Goal: Information Seeking & Learning: Find specific fact

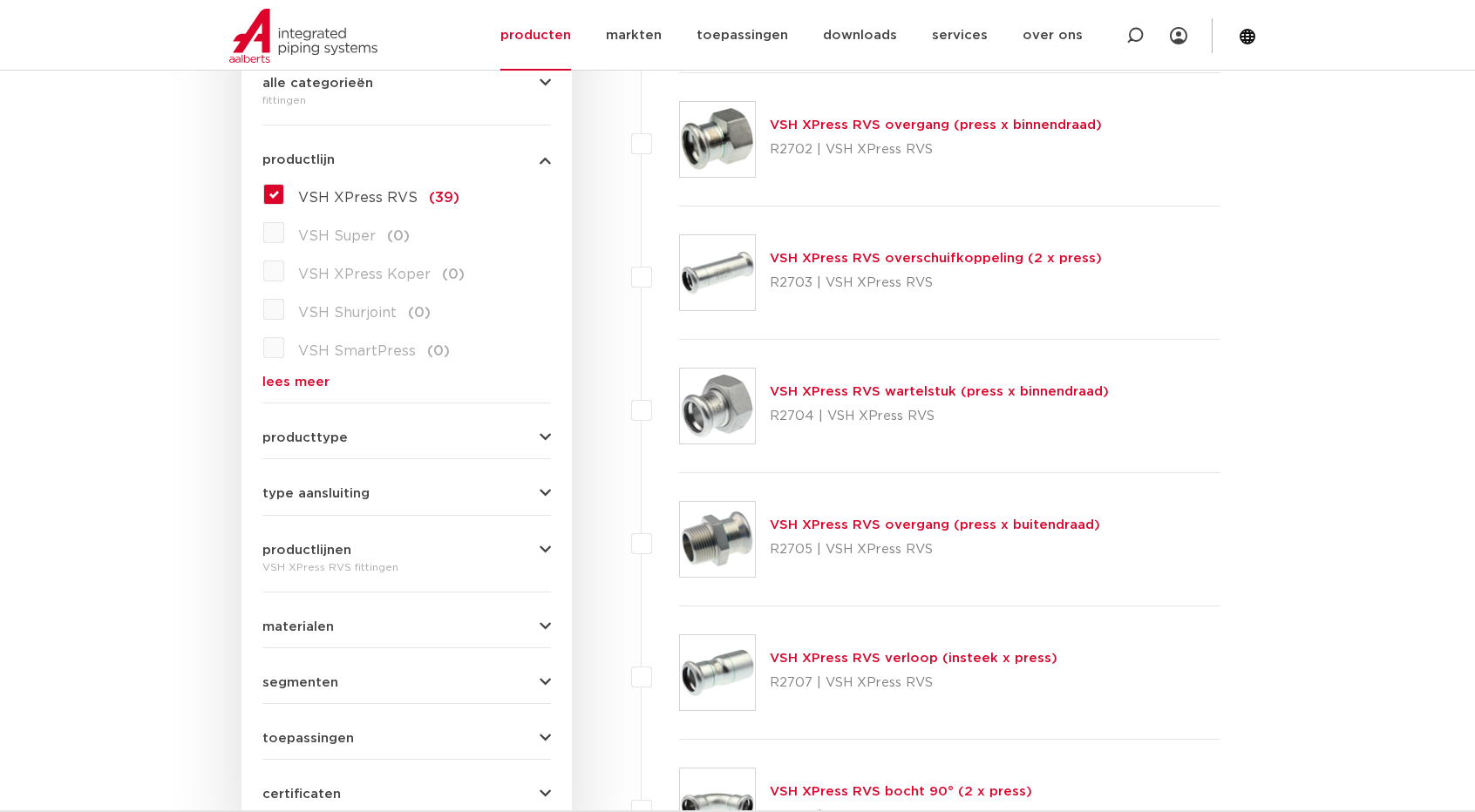
scroll to position [435, 0]
click at [332, 548] on span "productlijnen" at bounding box center [307, 552] width 89 height 13
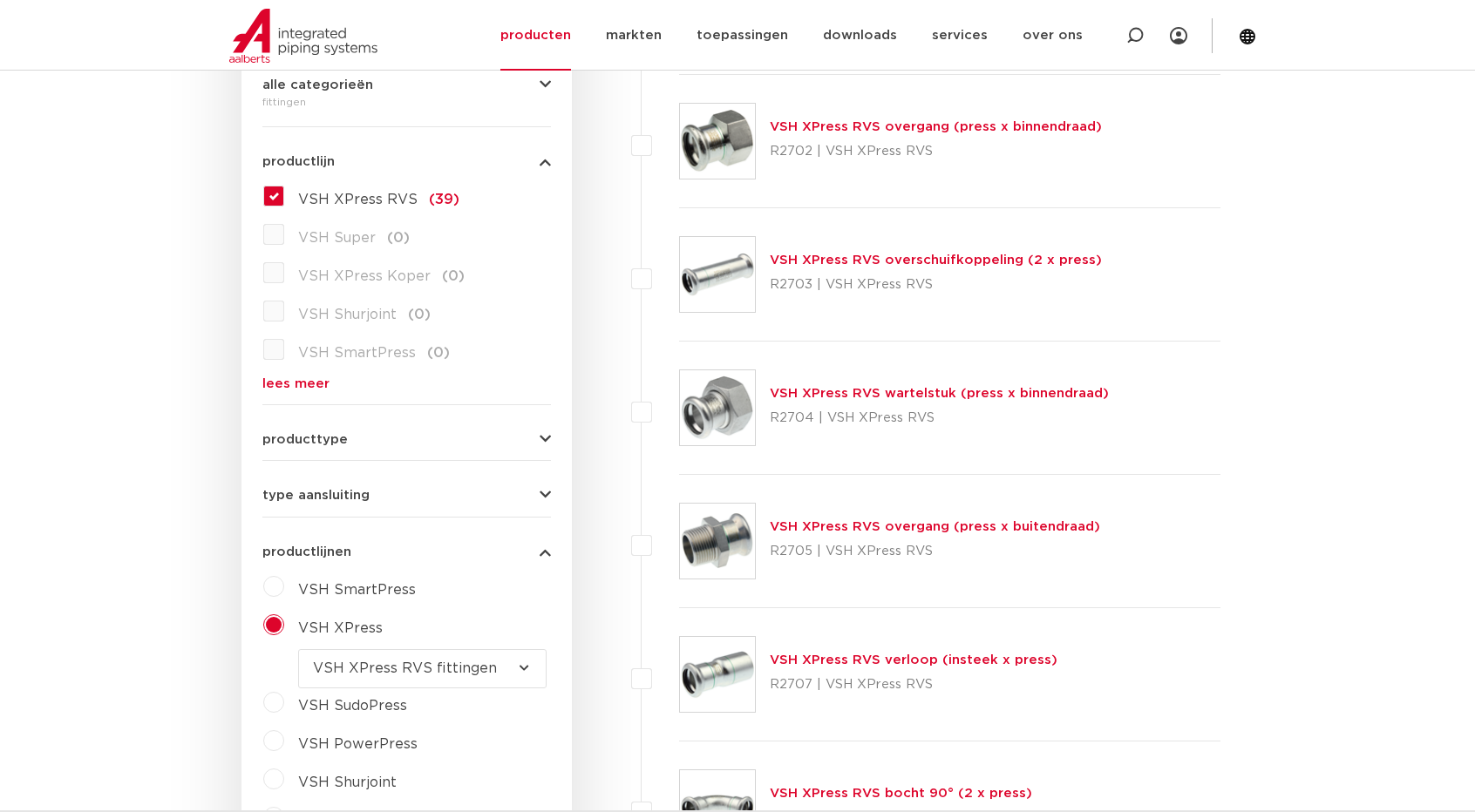
click at [333, 548] on span "productlijnen" at bounding box center [307, 552] width 89 height 13
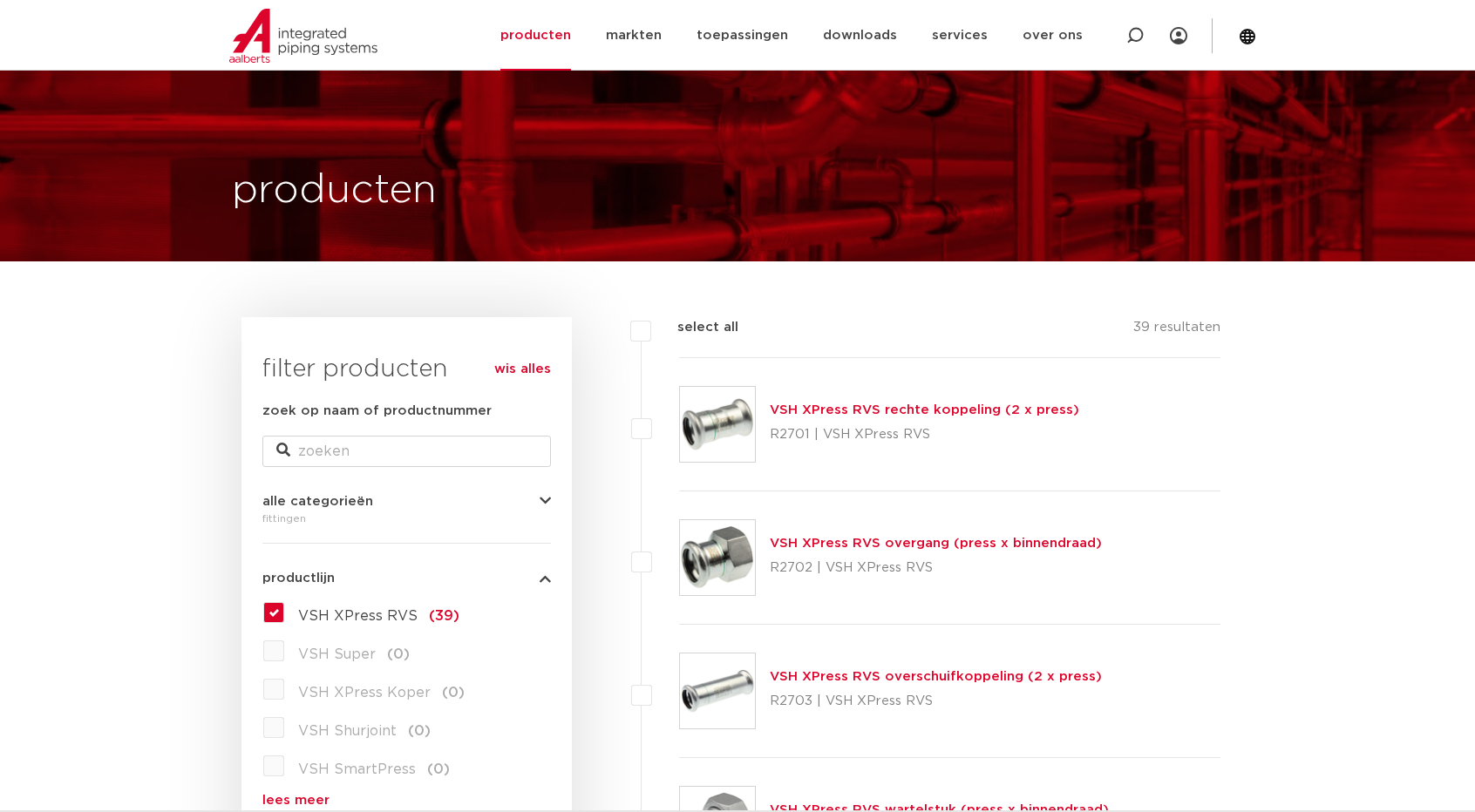
scroll to position [0, 0]
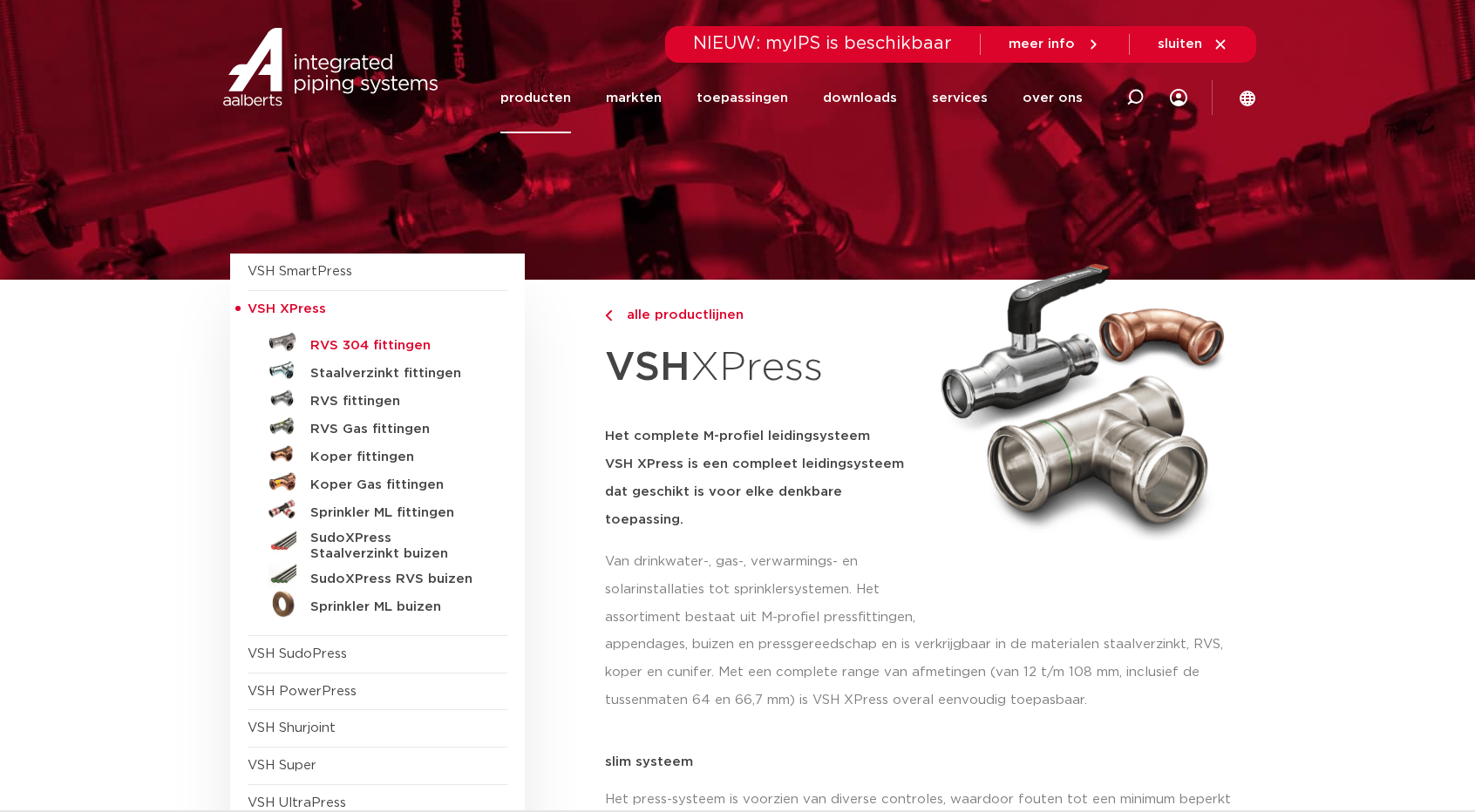
click at [416, 347] on h5 "RVS 304 fittingen" at bounding box center [397, 346] width 172 height 15
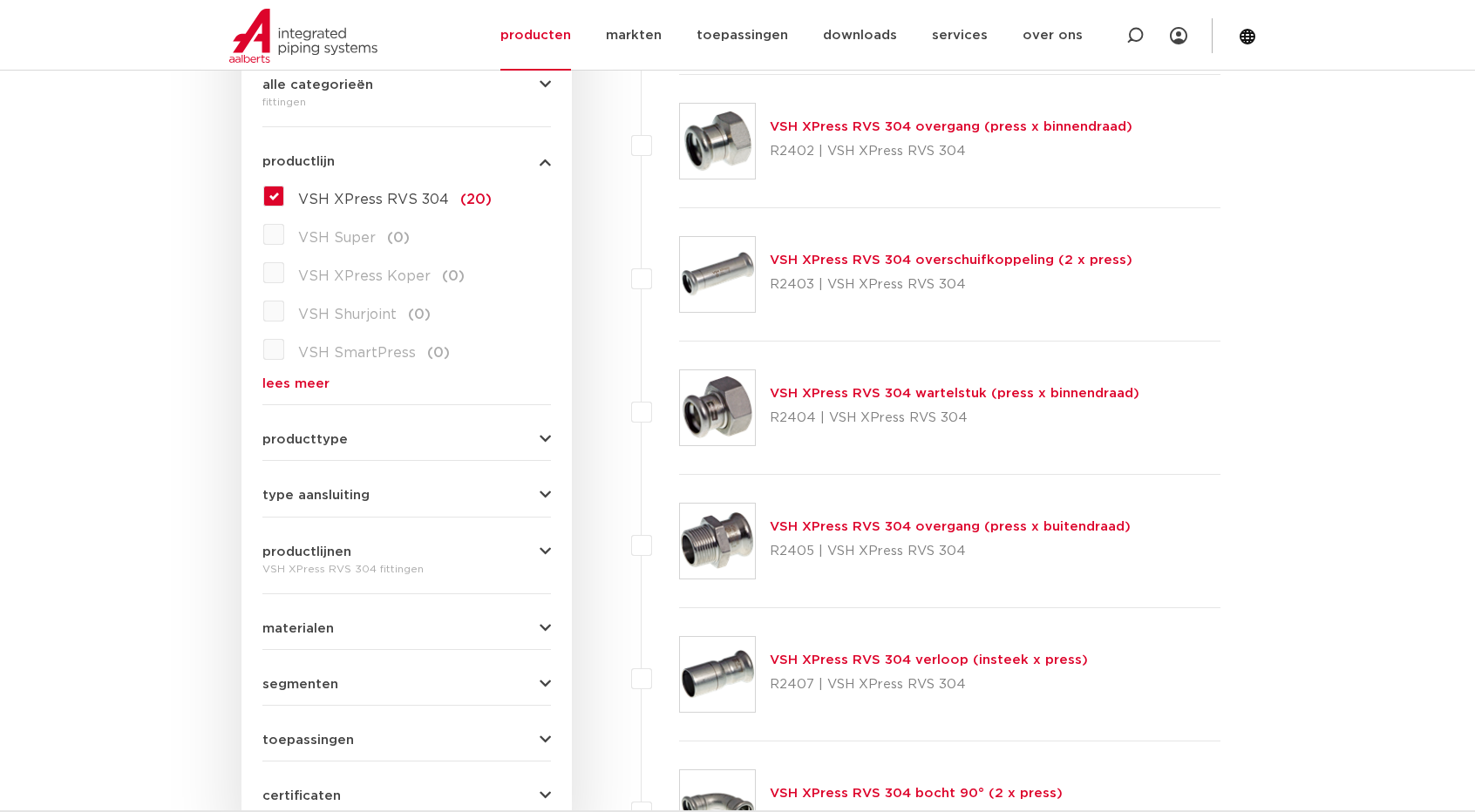
scroll to position [174, 0]
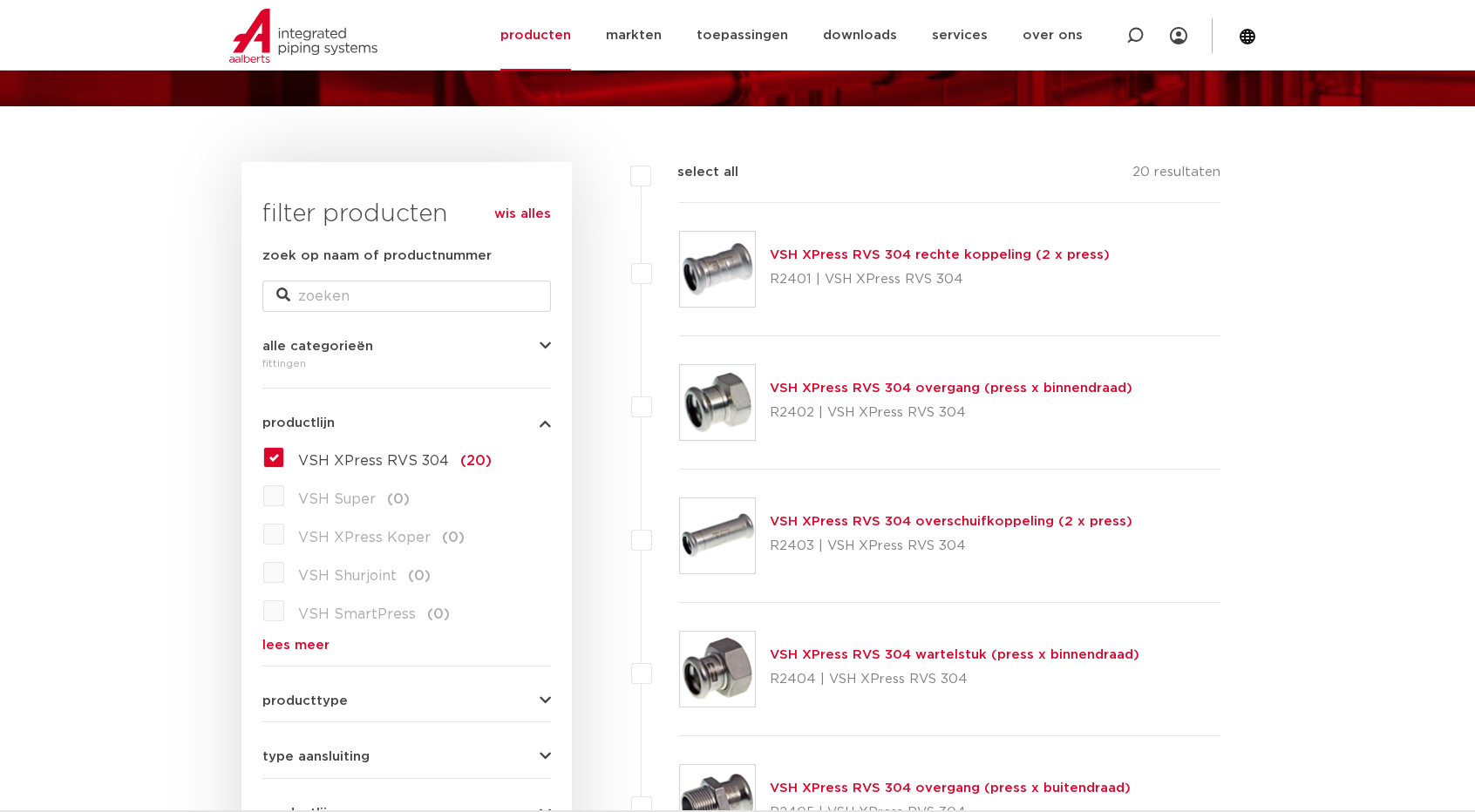
click at [955, 393] on link "VSH XPress RVS 304 overgang (press x binnendraad)" at bounding box center [950, 388] width 362 height 13
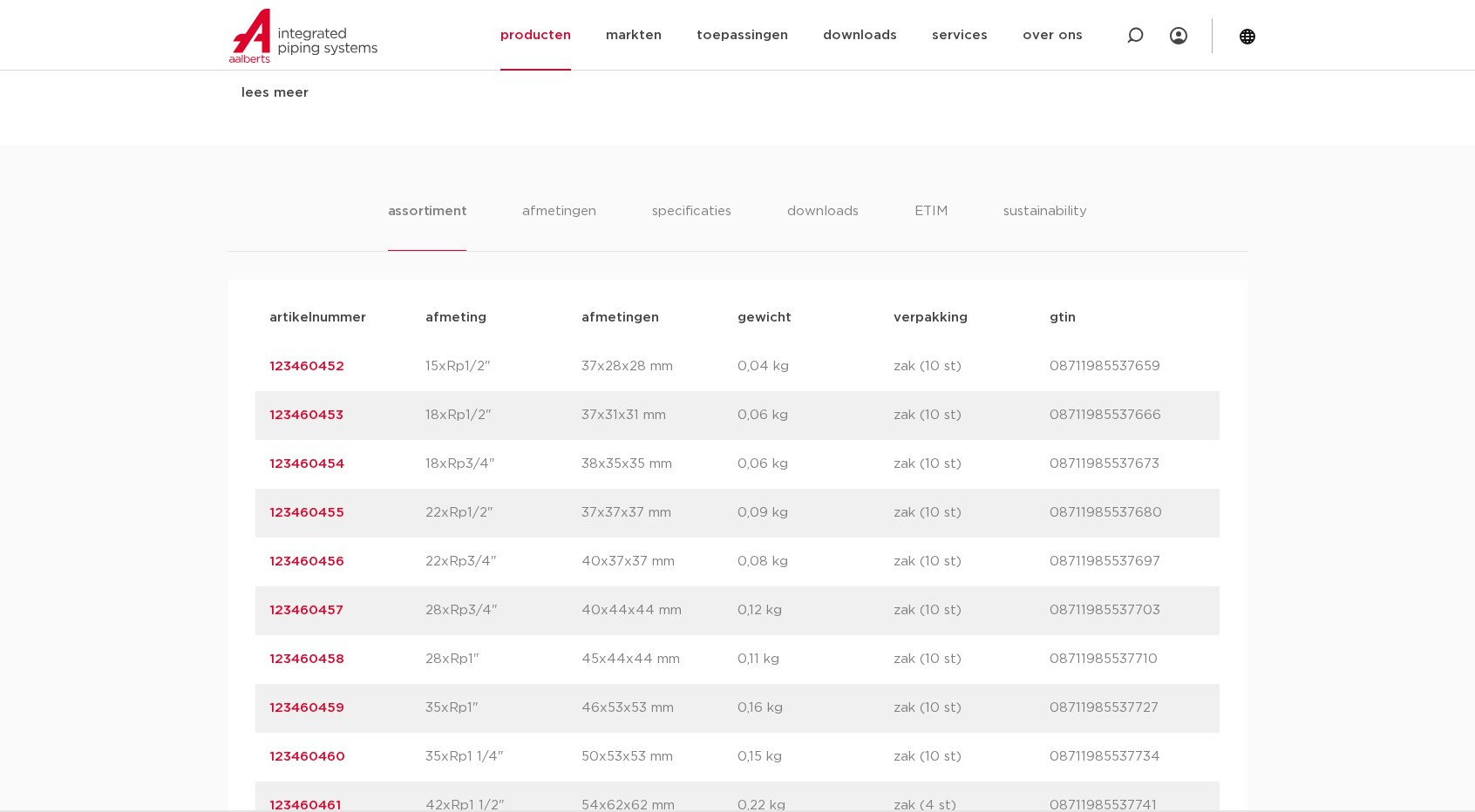
scroll to position [1045, 0]
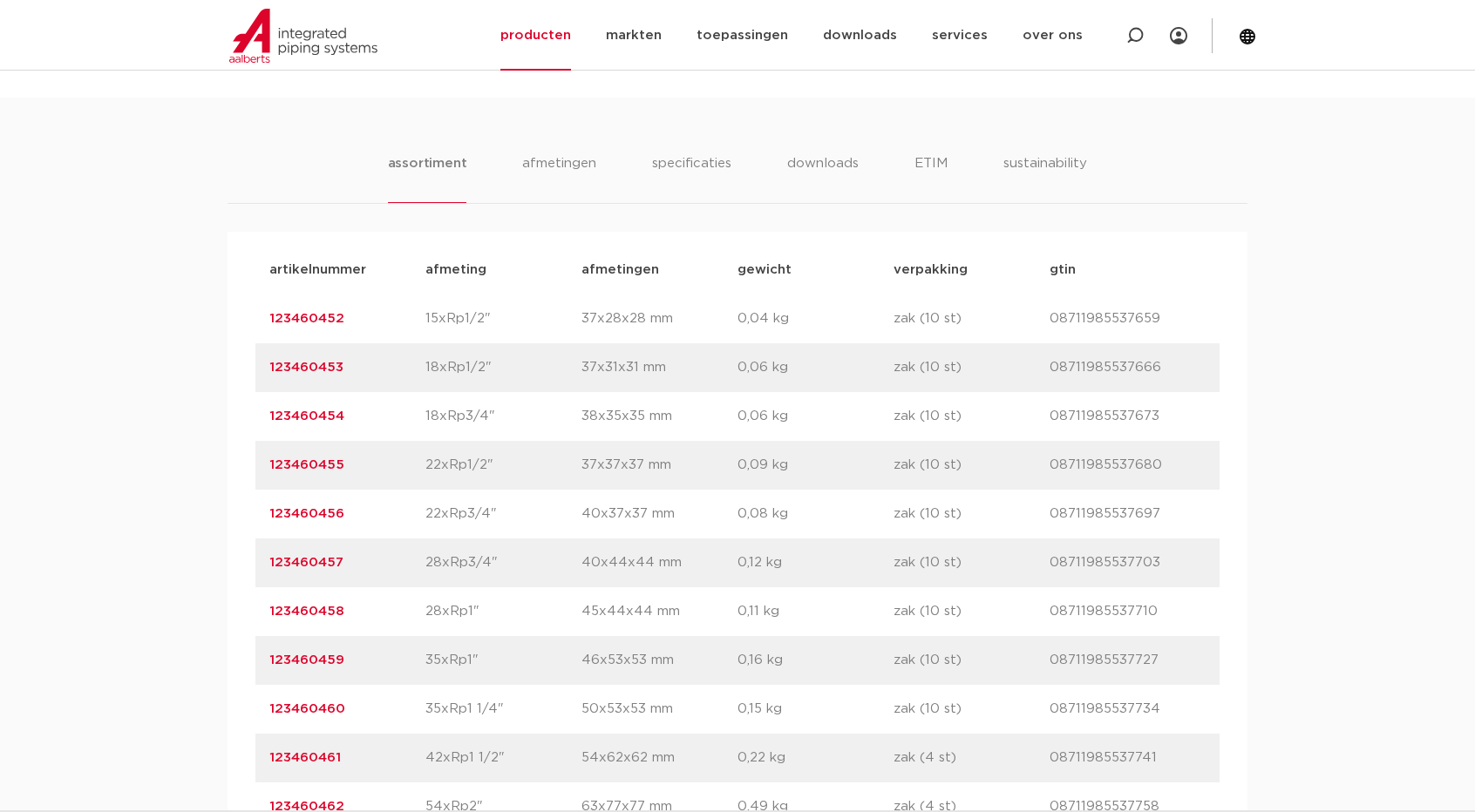
drag, startPoint x: 424, startPoint y: 565, endPoint x: 502, endPoint y: 567, distance: 78.0
click at [502, 567] on div "artikelnummer 123460457 afmeting 28xRp3/4" [GEOGRAPHIC_DATA] 40x44x44 mm gewich…" at bounding box center [737, 563] width 964 height 49
copy div "afmeting 28xRp3/4""
click at [330, 564] on link "123460457" at bounding box center [307, 563] width 74 height 13
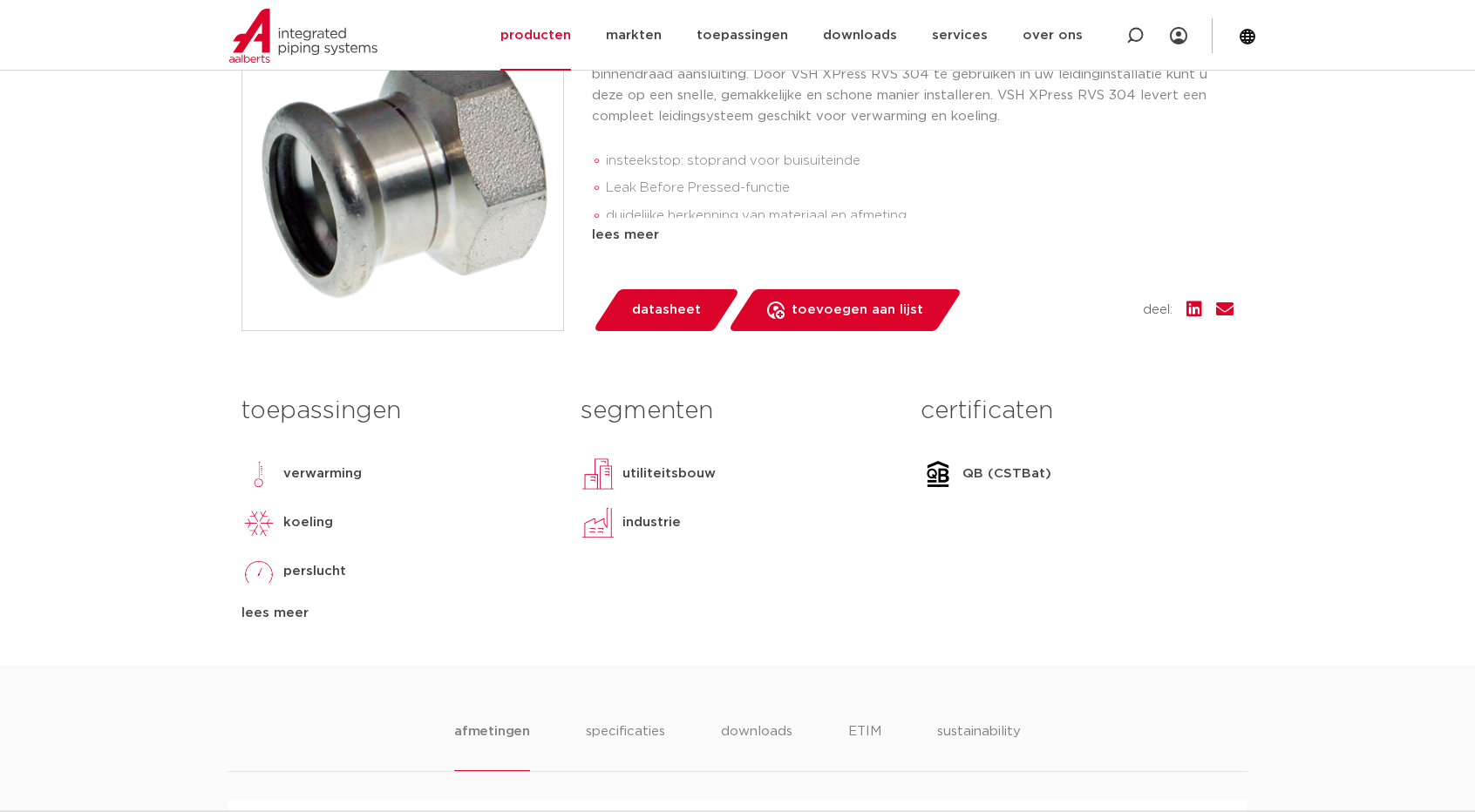
scroll to position [348, 0]
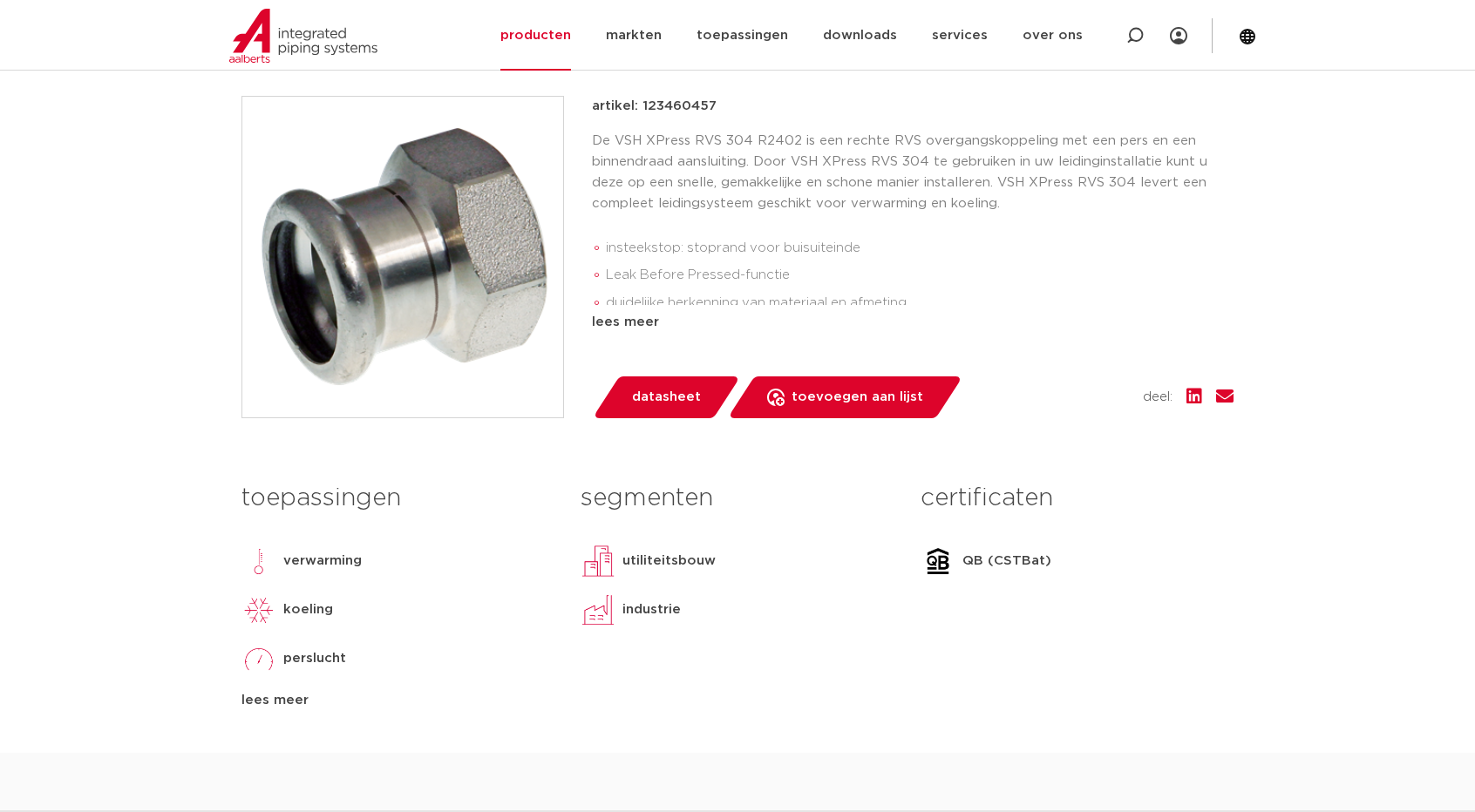
drag, startPoint x: 640, startPoint y: 107, endPoint x: 756, endPoint y: 113, distance: 116.2
click at [756, 113] on div "artikel: 123460457" at bounding box center [912, 106] width 642 height 21
copy p "123460457"
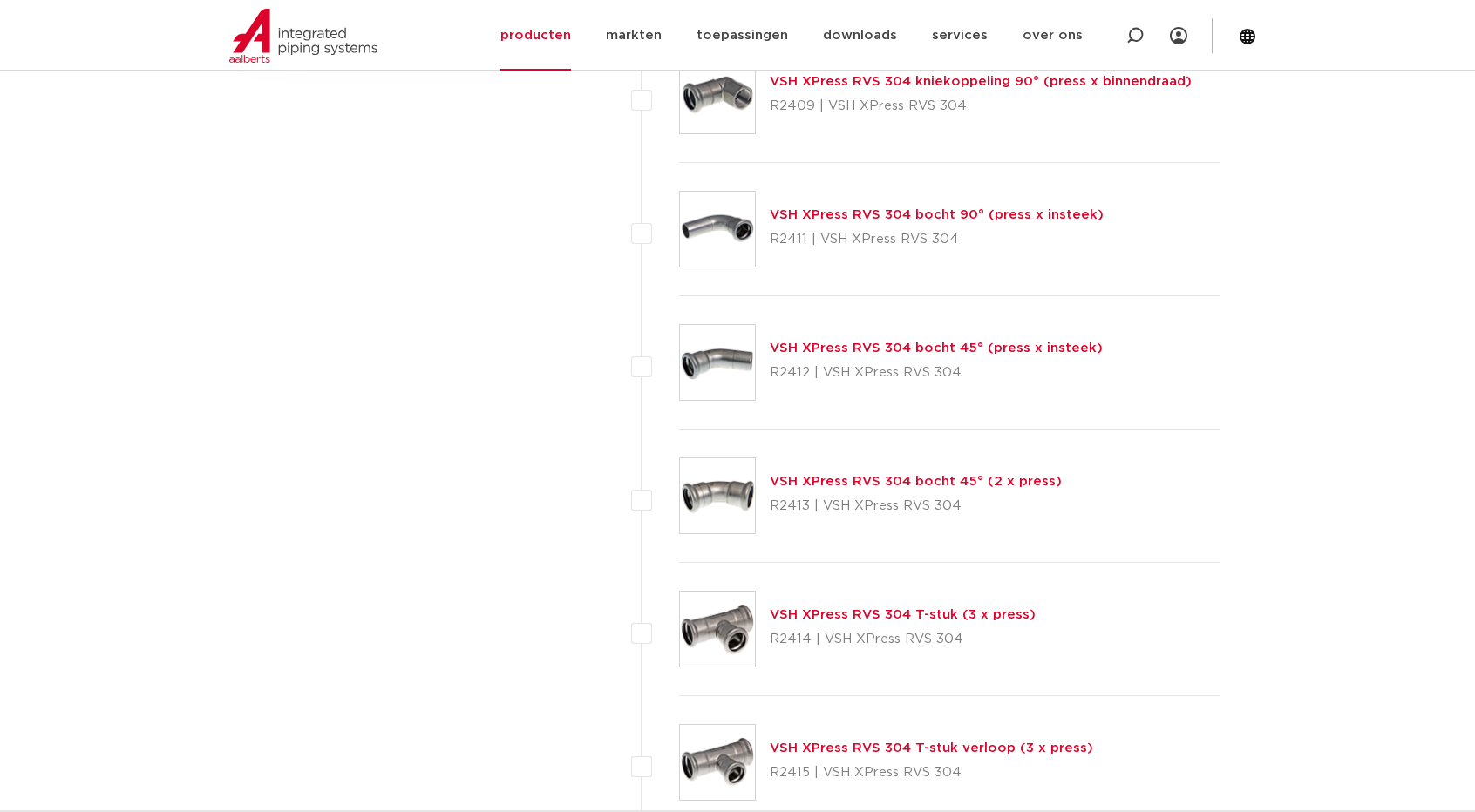
scroll to position [1306, 0]
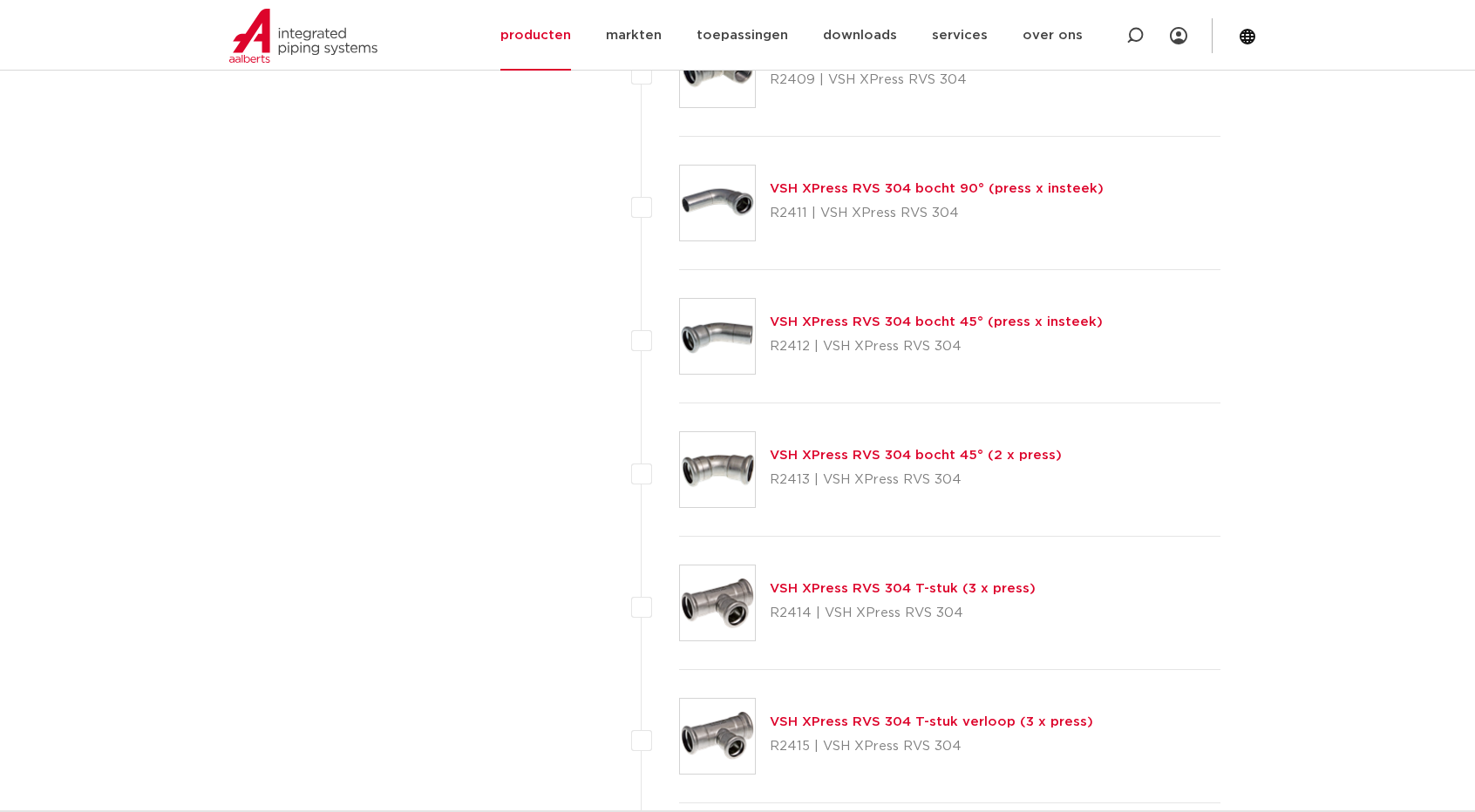
click at [920, 582] on link "VSH XPress RVS 304 T-stuk (3 x press)" at bounding box center [902, 588] width 266 height 13
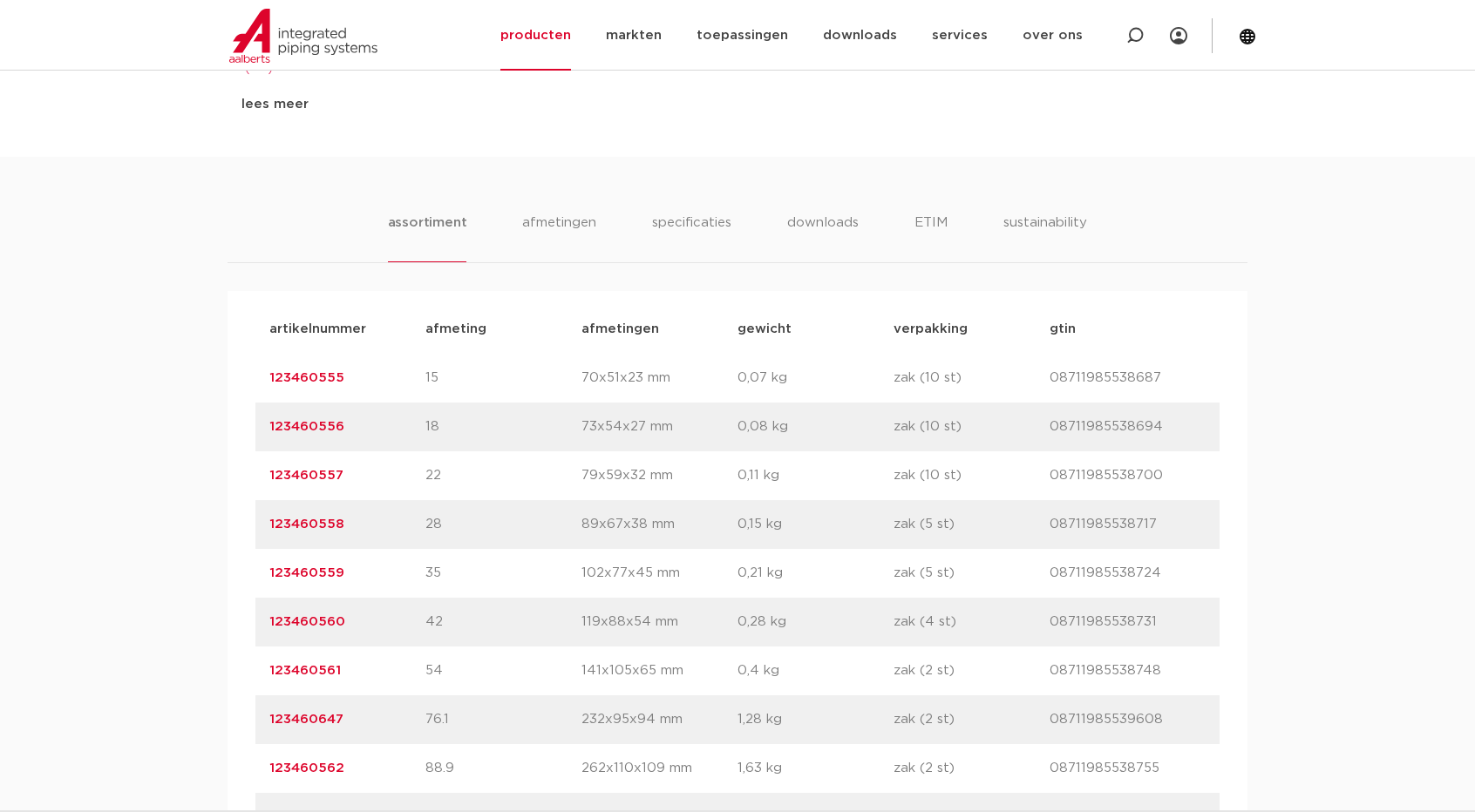
scroll to position [958, 0]
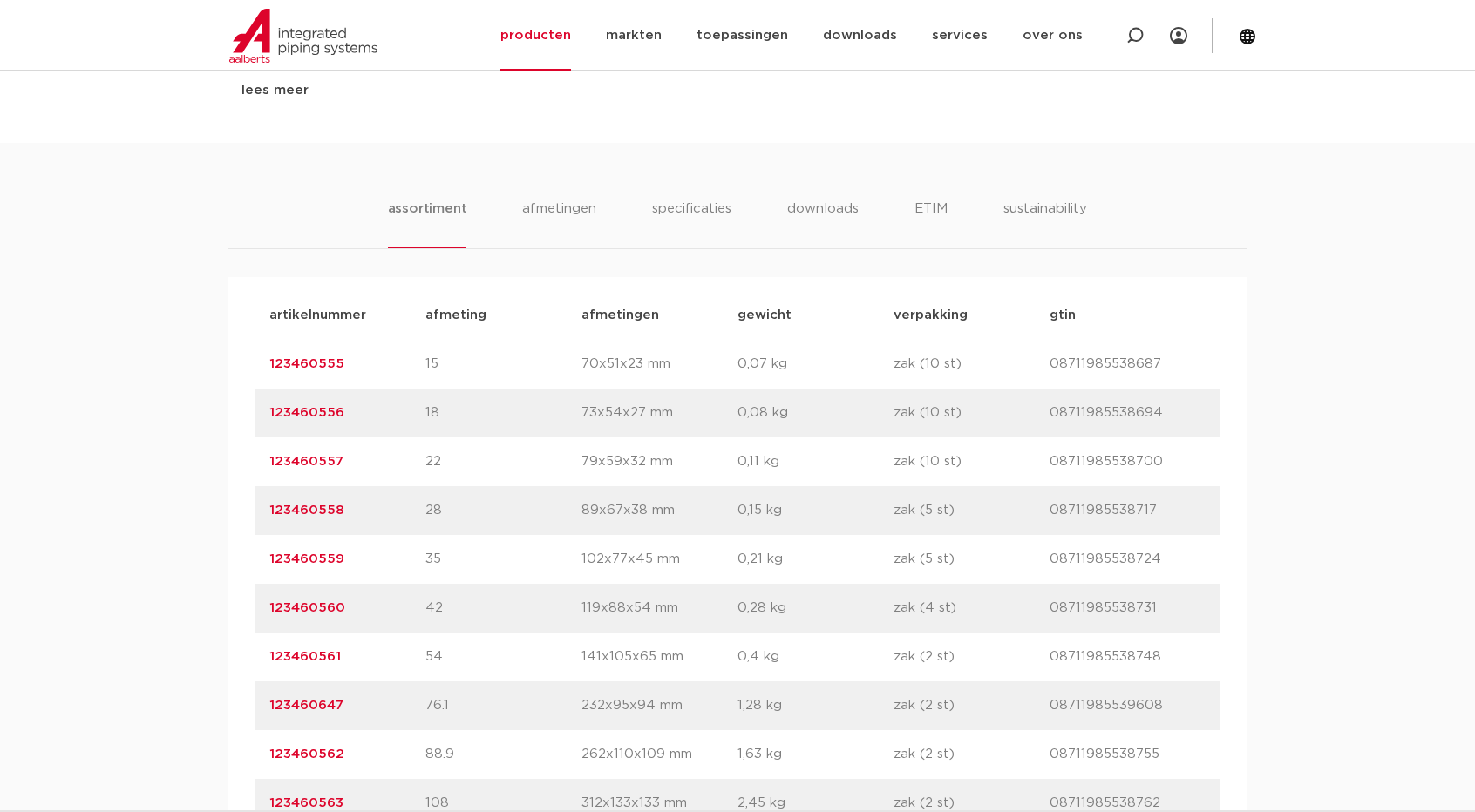
drag, startPoint x: 311, startPoint y: 510, endPoint x: 176, endPoint y: 506, distance: 135.1
click at [176, 506] on div "assortiment afmetingen specificaties downloads ETIM sustainability assortiment …" at bounding box center [737, 492] width 1475 height 699
copy link "123460558"
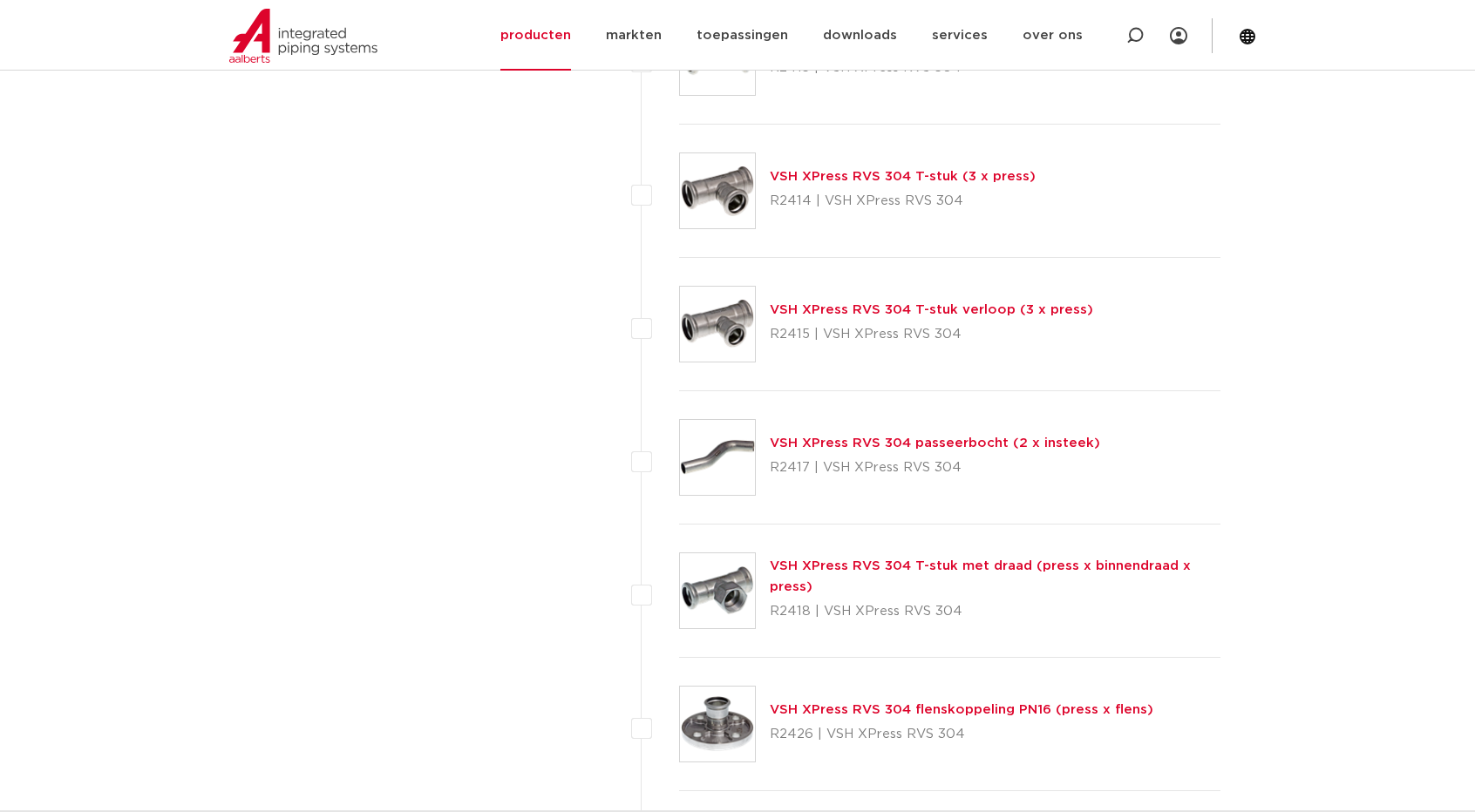
scroll to position [1742, 0]
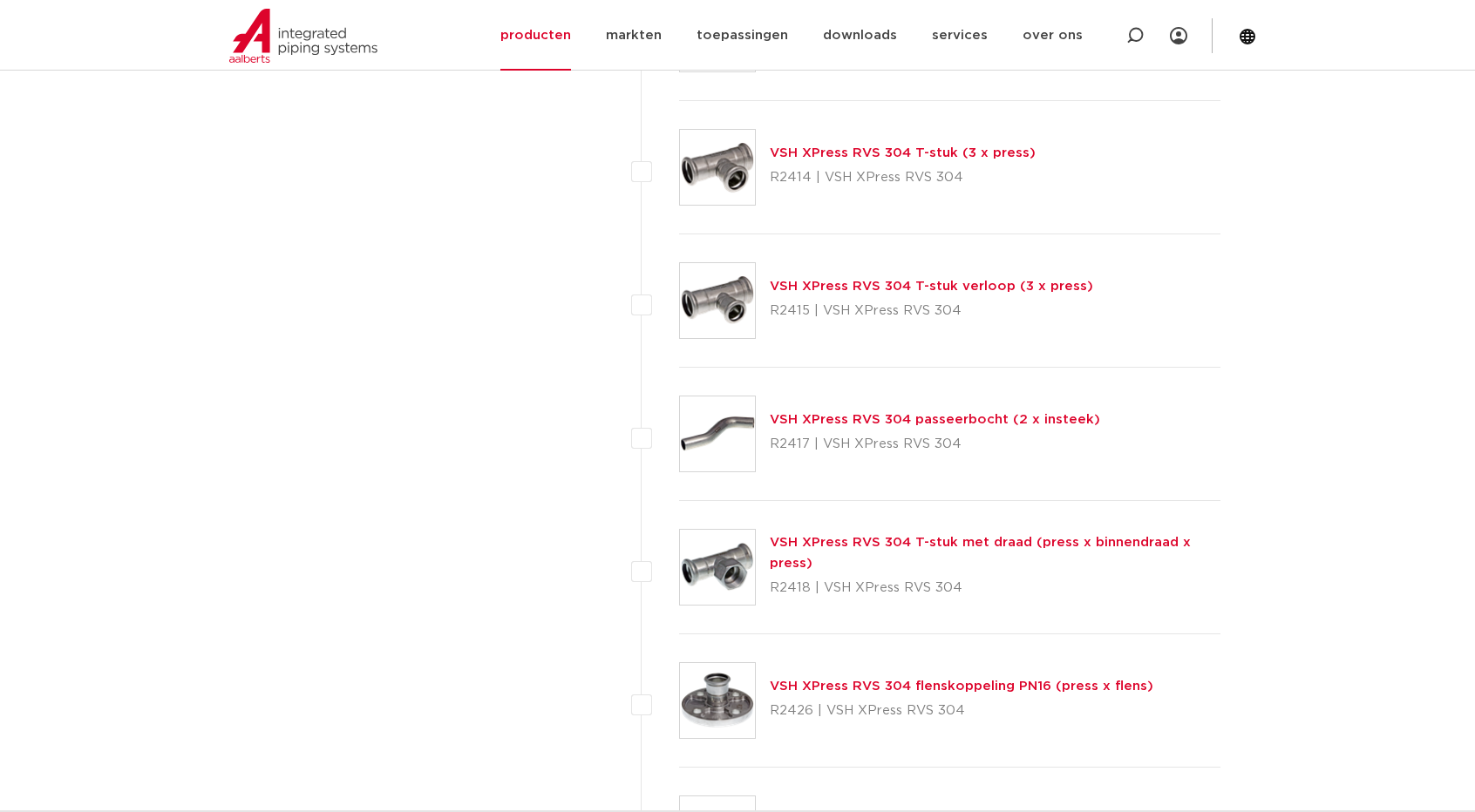
click at [974, 535] on link "VSH XPress RVS 304 T-stuk met draad (press x binnendraad x press)" at bounding box center [980, 552] width 421 height 34
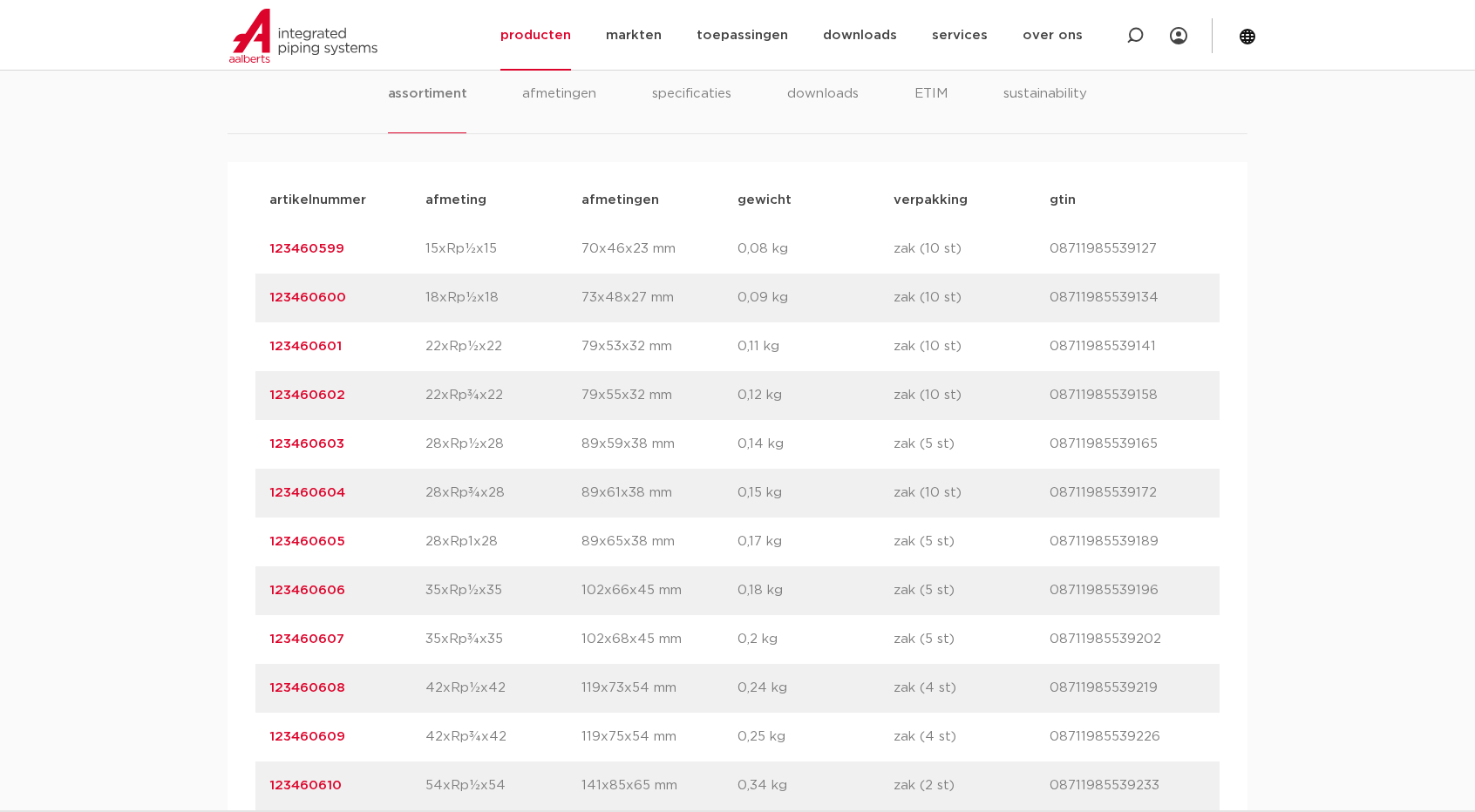
scroll to position [1132, 0]
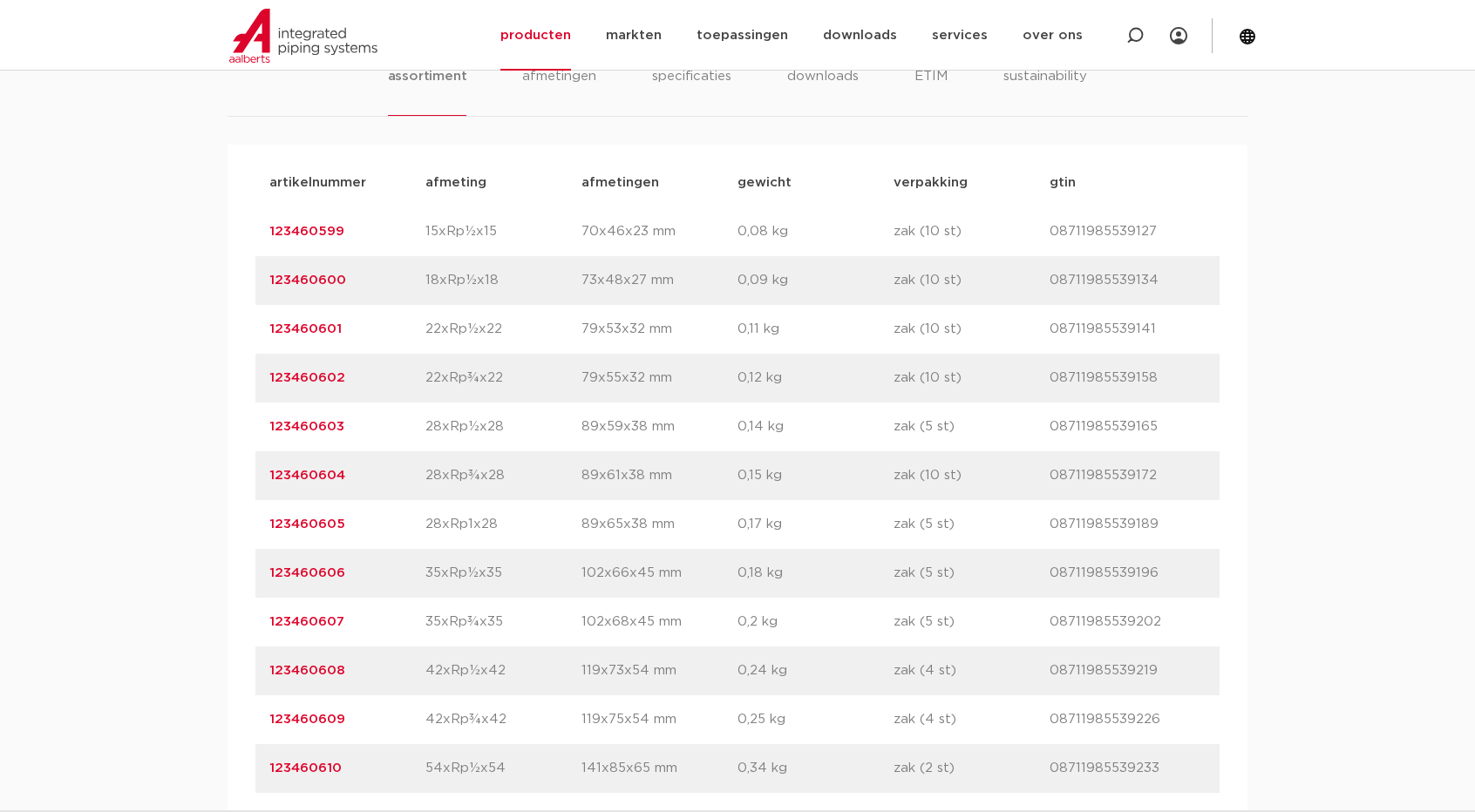
click at [317, 433] on link "123460603" at bounding box center [307, 426] width 75 height 13
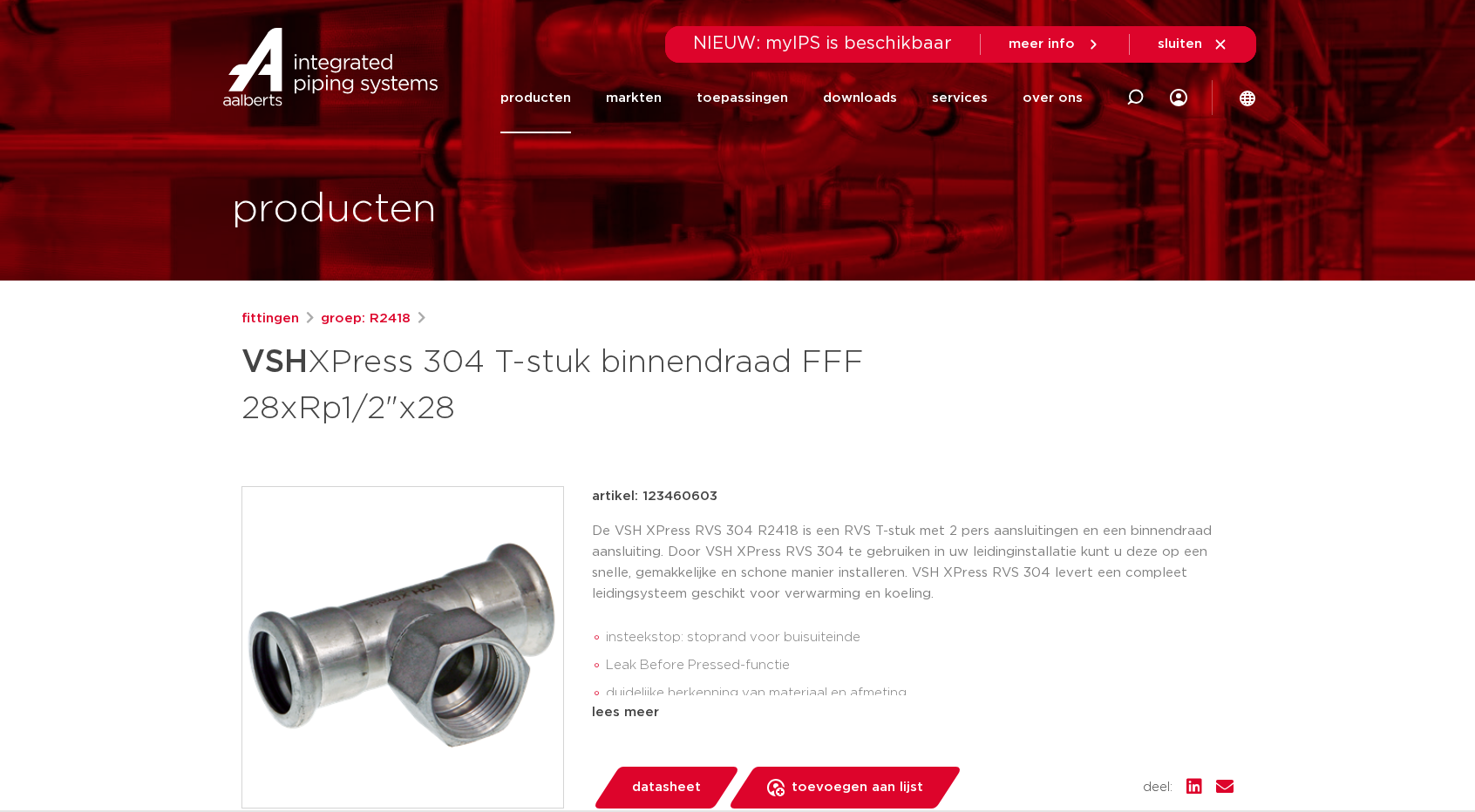
drag, startPoint x: 644, startPoint y: 495, endPoint x: 789, endPoint y: 495, distance: 145.0
click at [789, 495] on div "artikel: 123460603" at bounding box center [912, 496] width 642 height 21
drag, startPoint x: 638, startPoint y: 496, endPoint x: 777, endPoint y: 506, distance: 139.4
click at [777, 506] on div "artikel: 123460603" at bounding box center [912, 496] width 642 height 21
copy p "123460603"
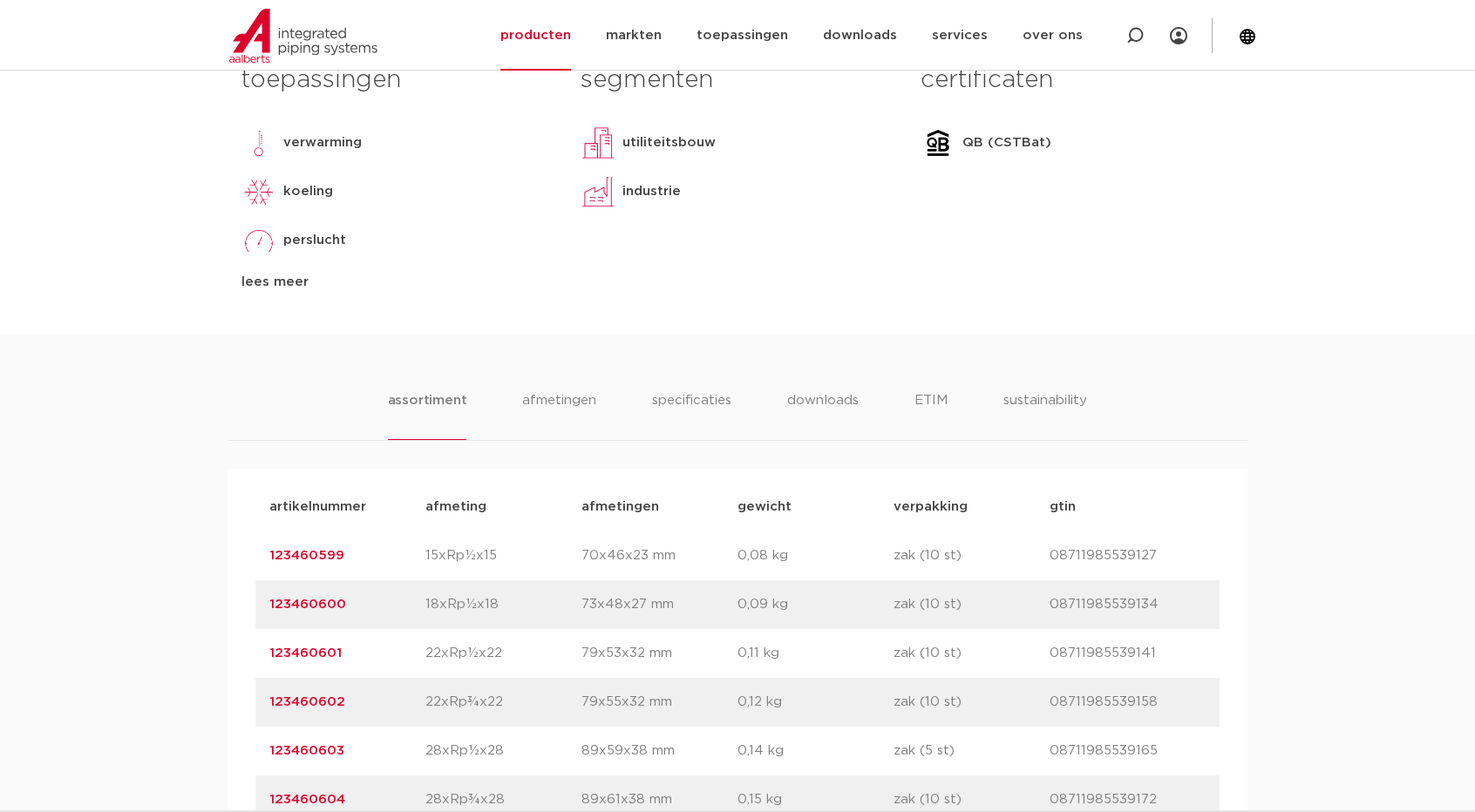
scroll to position [610, 0]
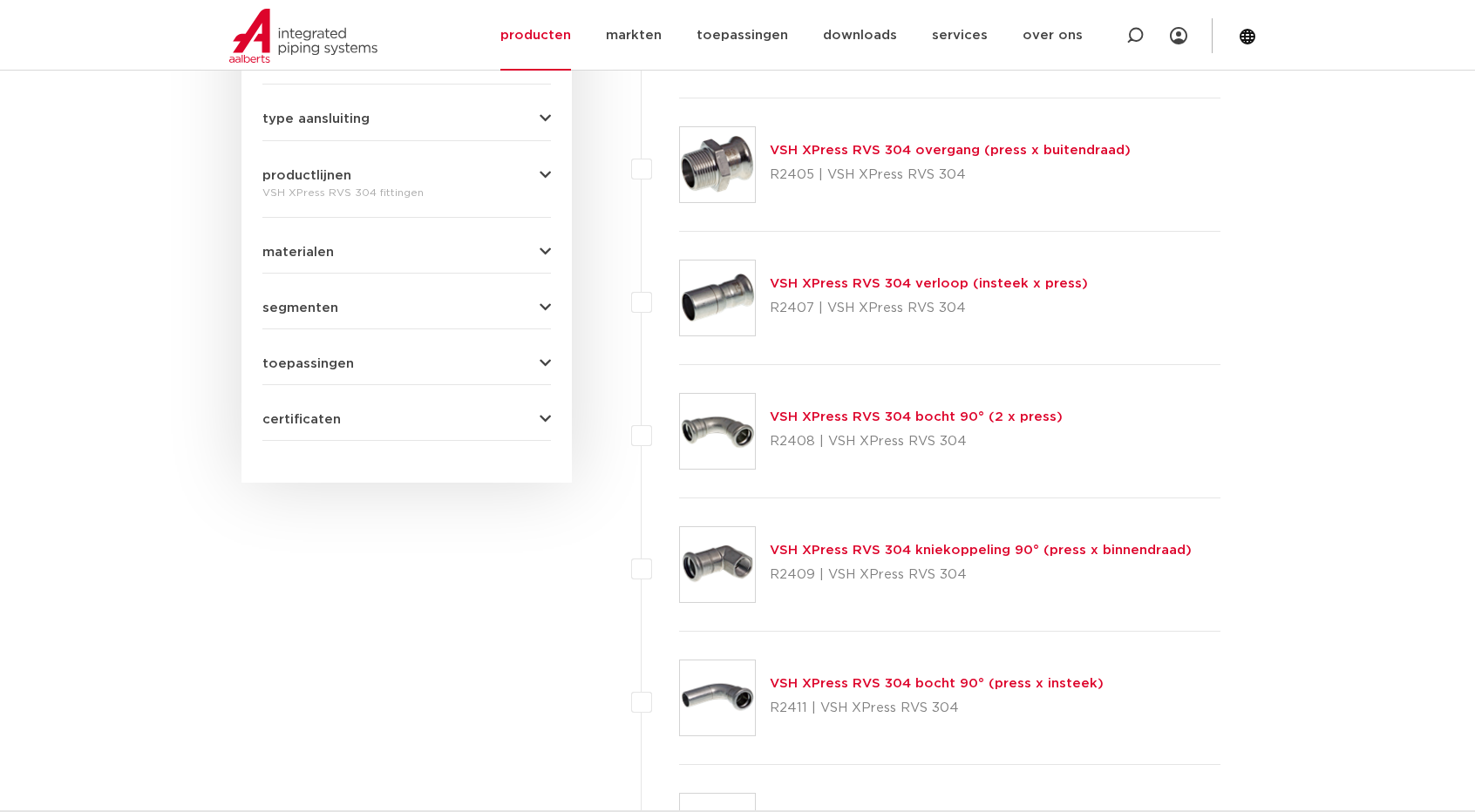
scroll to position [784, 0]
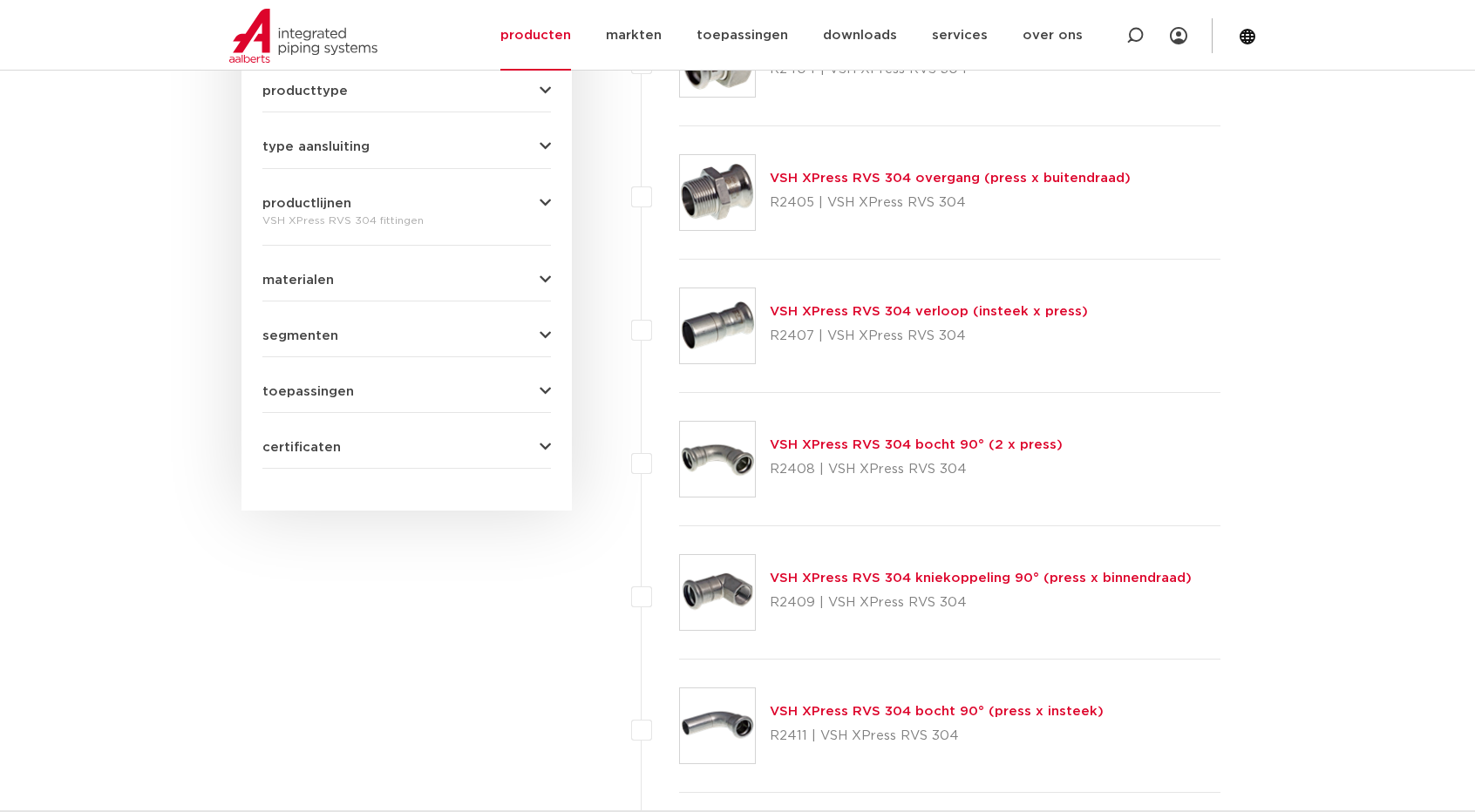
click at [910, 444] on link "VSH XPress RVS 304 bocht 90° (2 x press)" at bounding box center [916, 445] width 293 height 13
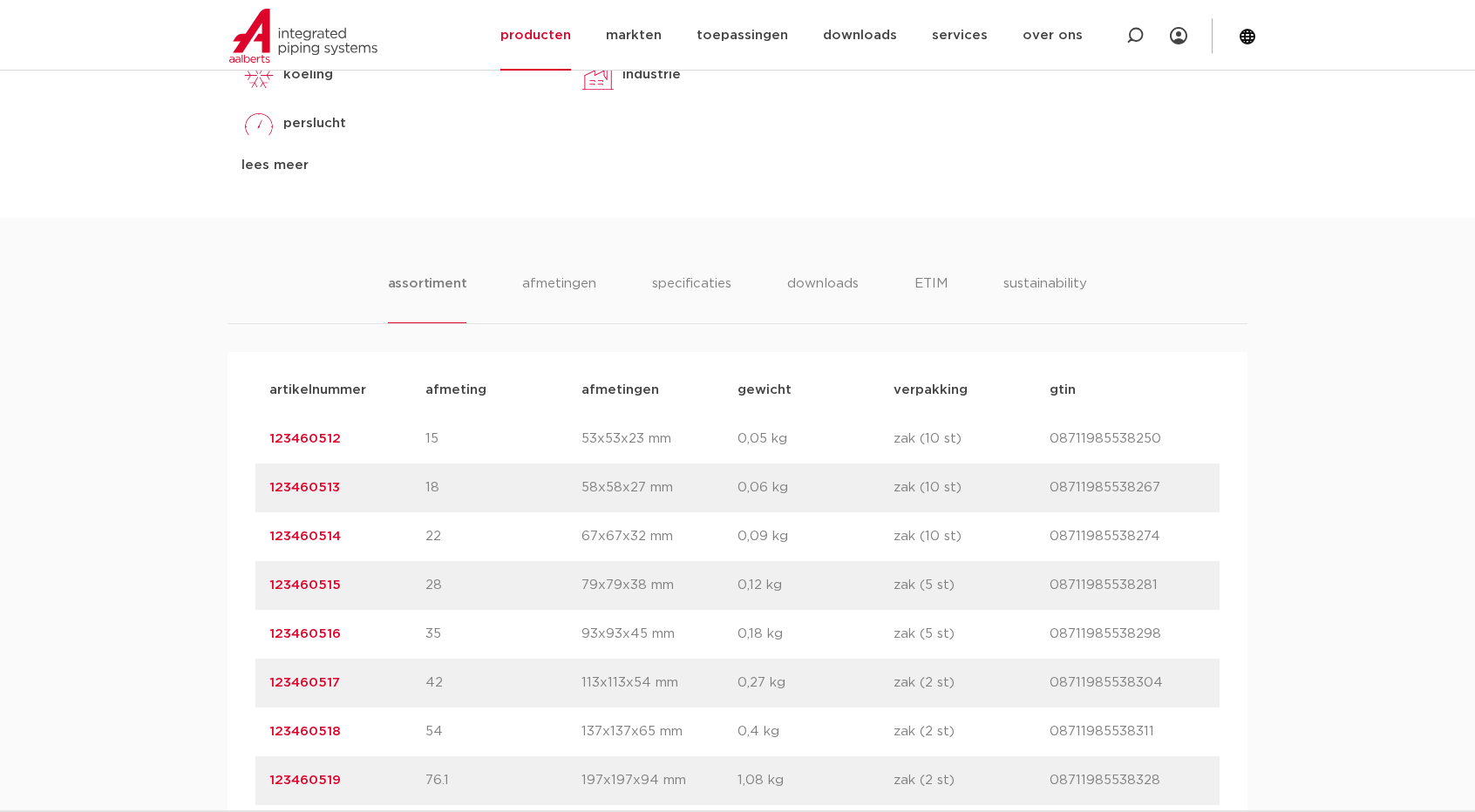
scroll to position [958, 0]
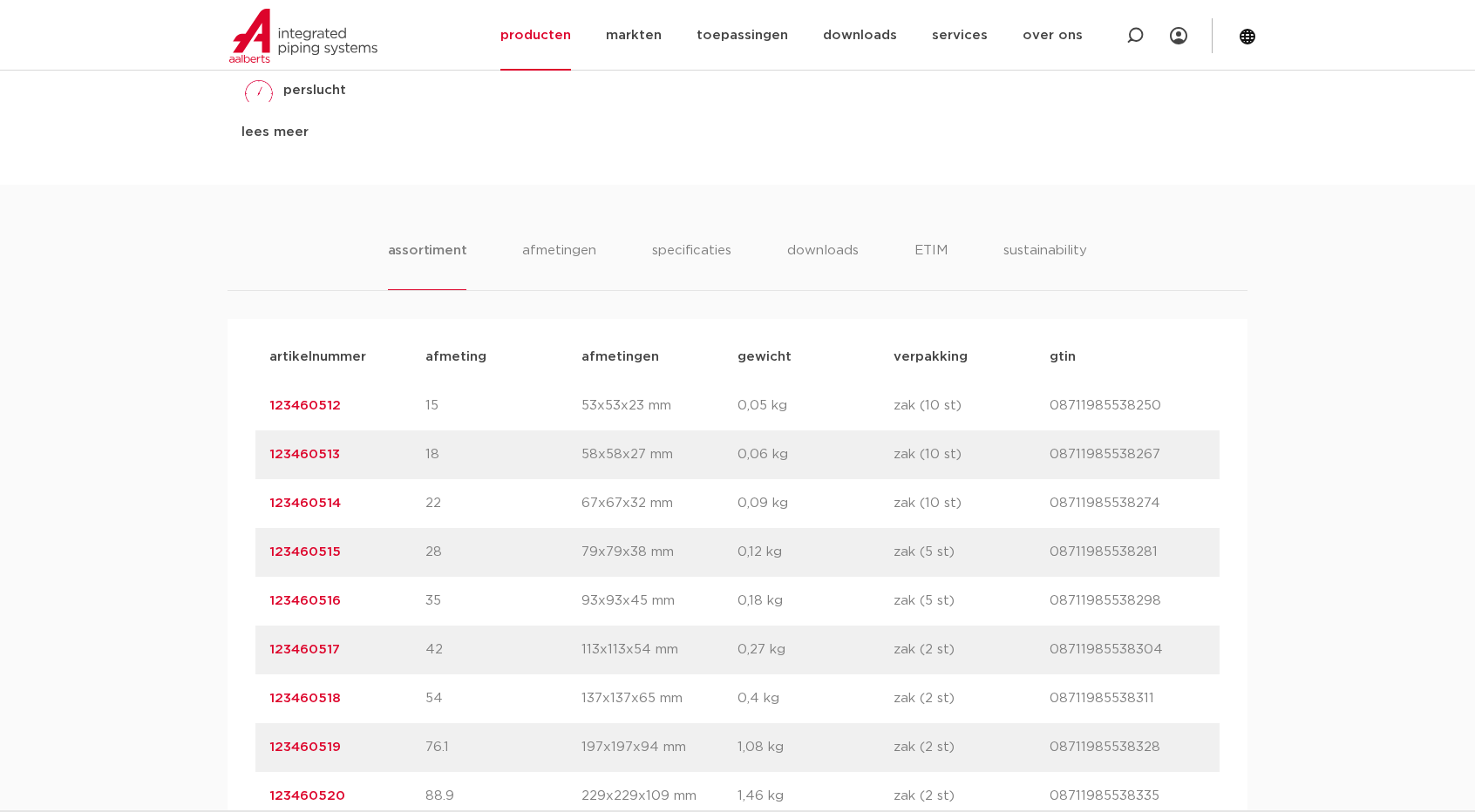
drag, startPoint x: 347, startPoint y: 553, endPoint x: 254, endPoint y: 563, distance: 93.5
click at [255, 563] on div "artikelnummer 123460515 afmeting 28 [GEOGRAPHIC_DATA] 79x79x38 mm gewicht 0,12 …" at bounding box center [737, 553] width 964 height 49
copy link "123460515"
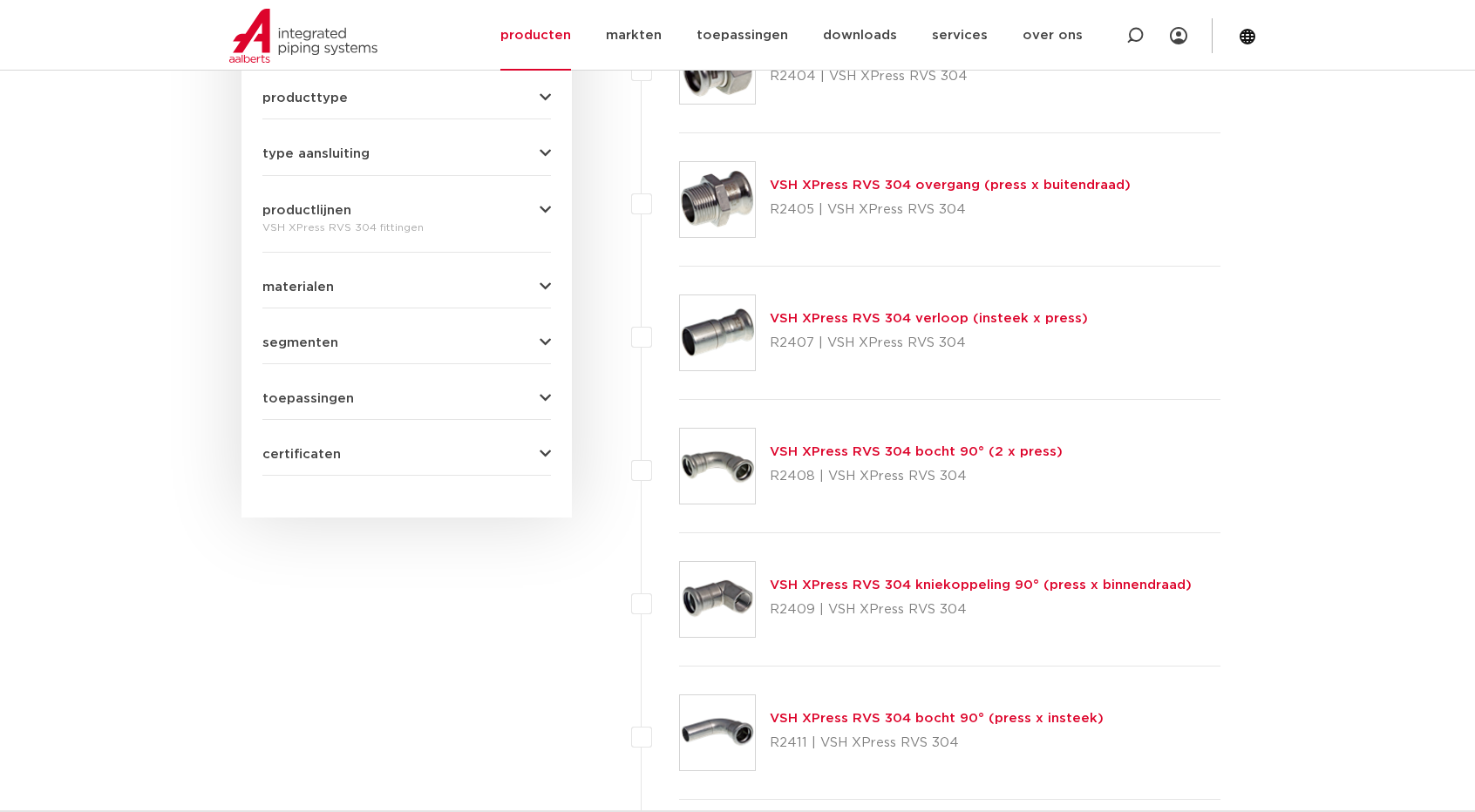
scroll to position [784, 0]
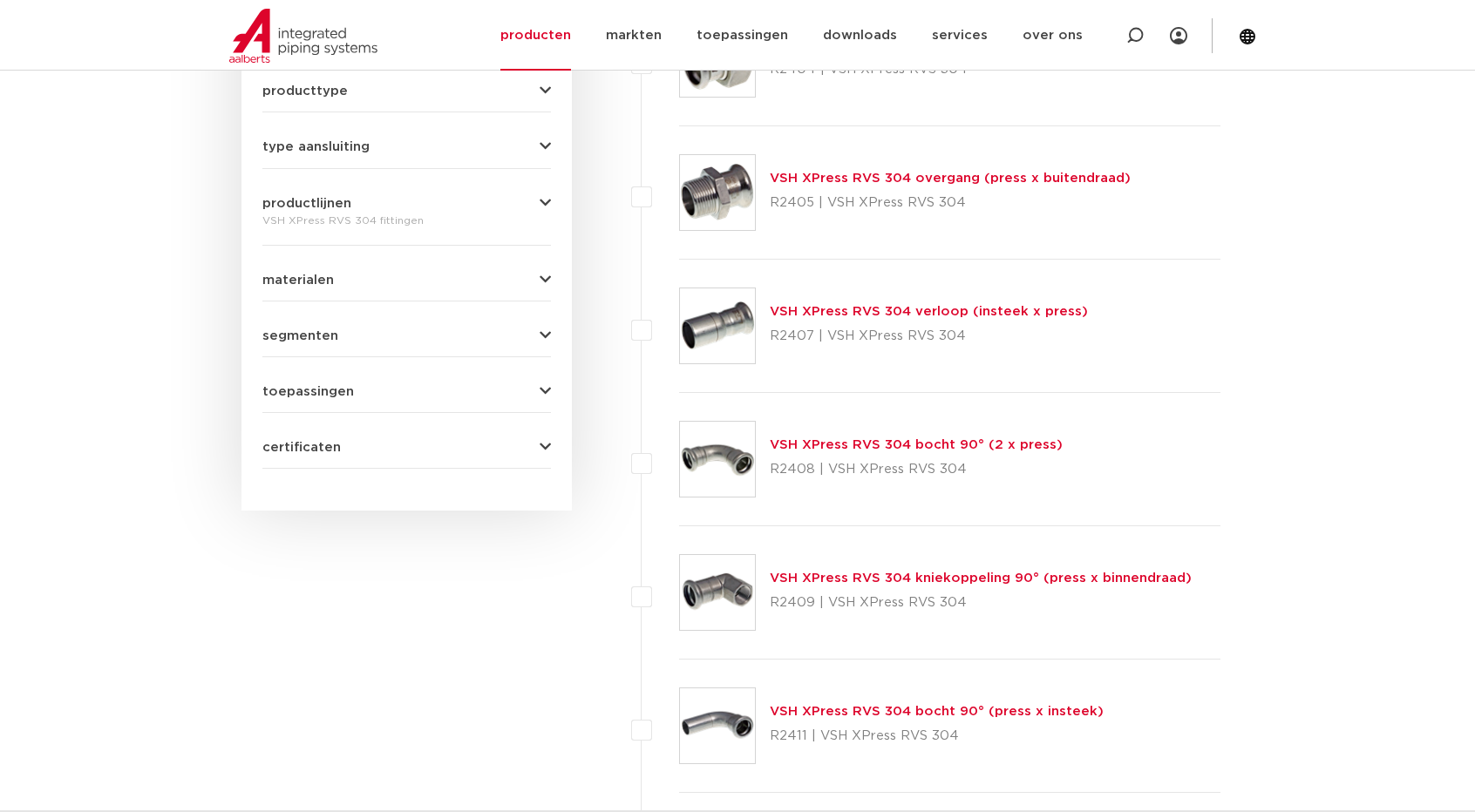
click at [1004, 177] on link "VSH XPress RVS 304 overgang (press x buitendraad)" at bounding box center [949, 178] width 360 height 13
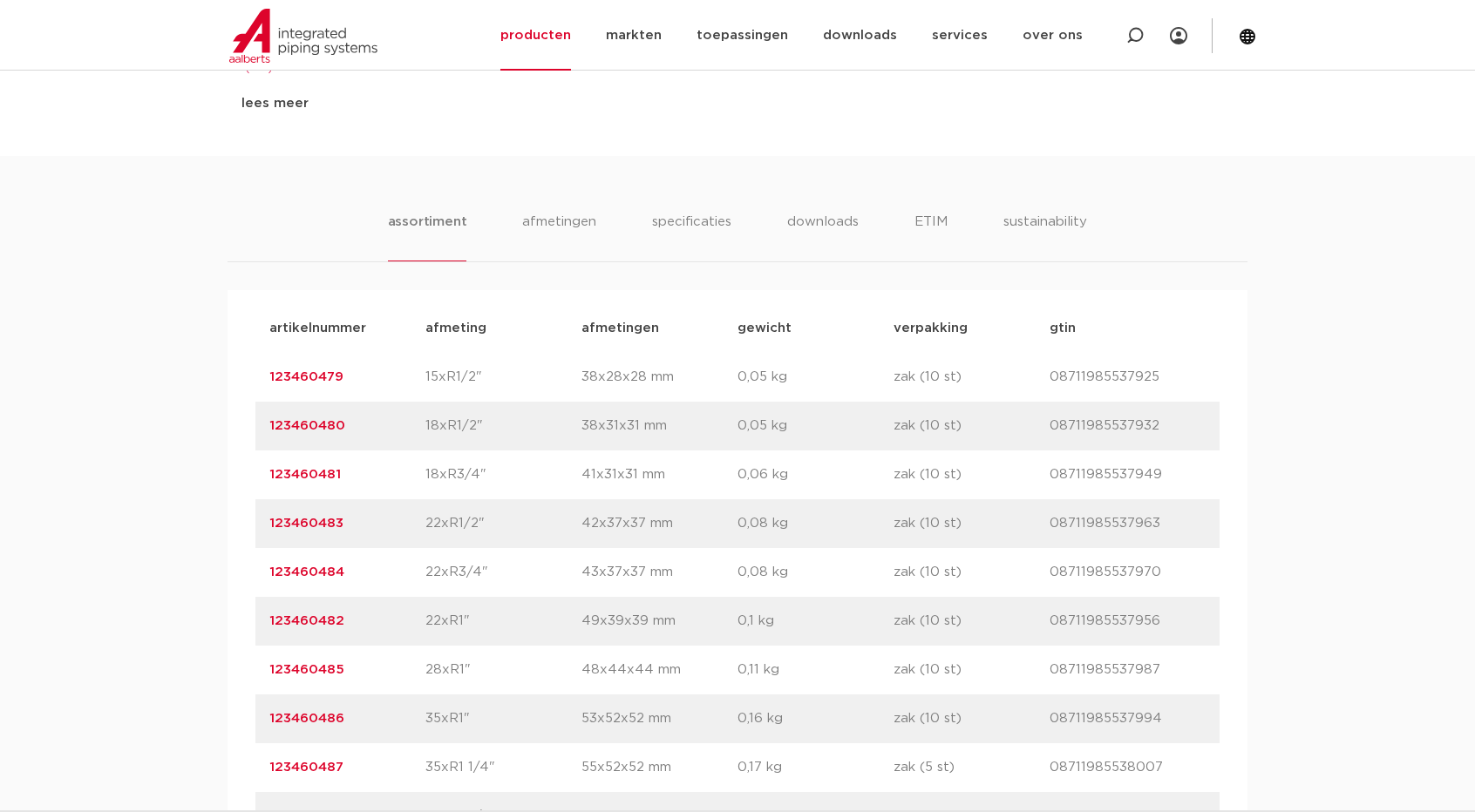
scroll to position [1132, 0]
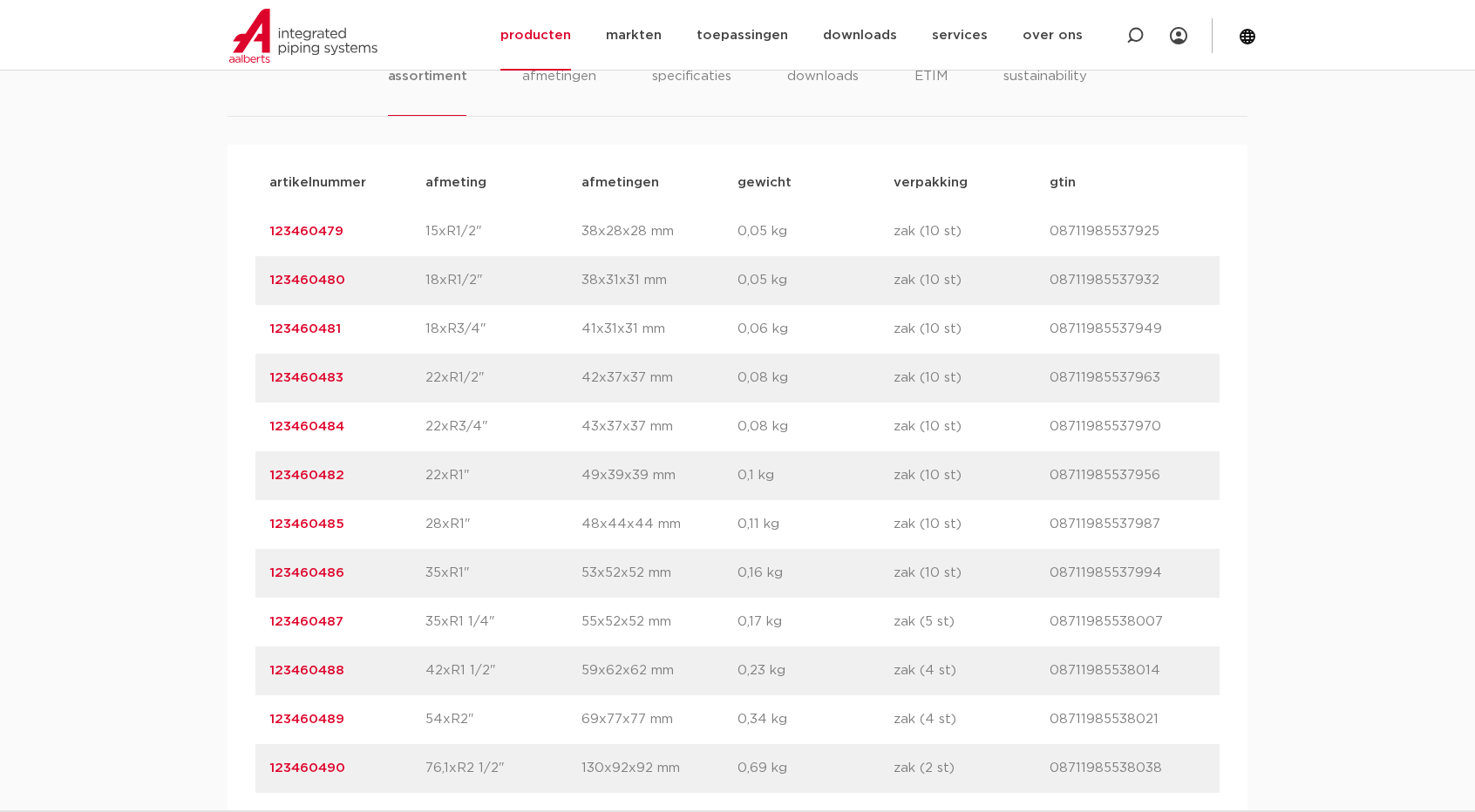
drag, startPoint x: 346, startPoint y: 523, endPoint x: 247, endPoint y: 529, distance: 99.2
click at [247, 529] on div "artikelnummer afmeting afmetingen gewicht verpakking gtin artikelnummer 1234604…" at bounding box center [737, 499] width 1019 height 710
copy link "123460485"
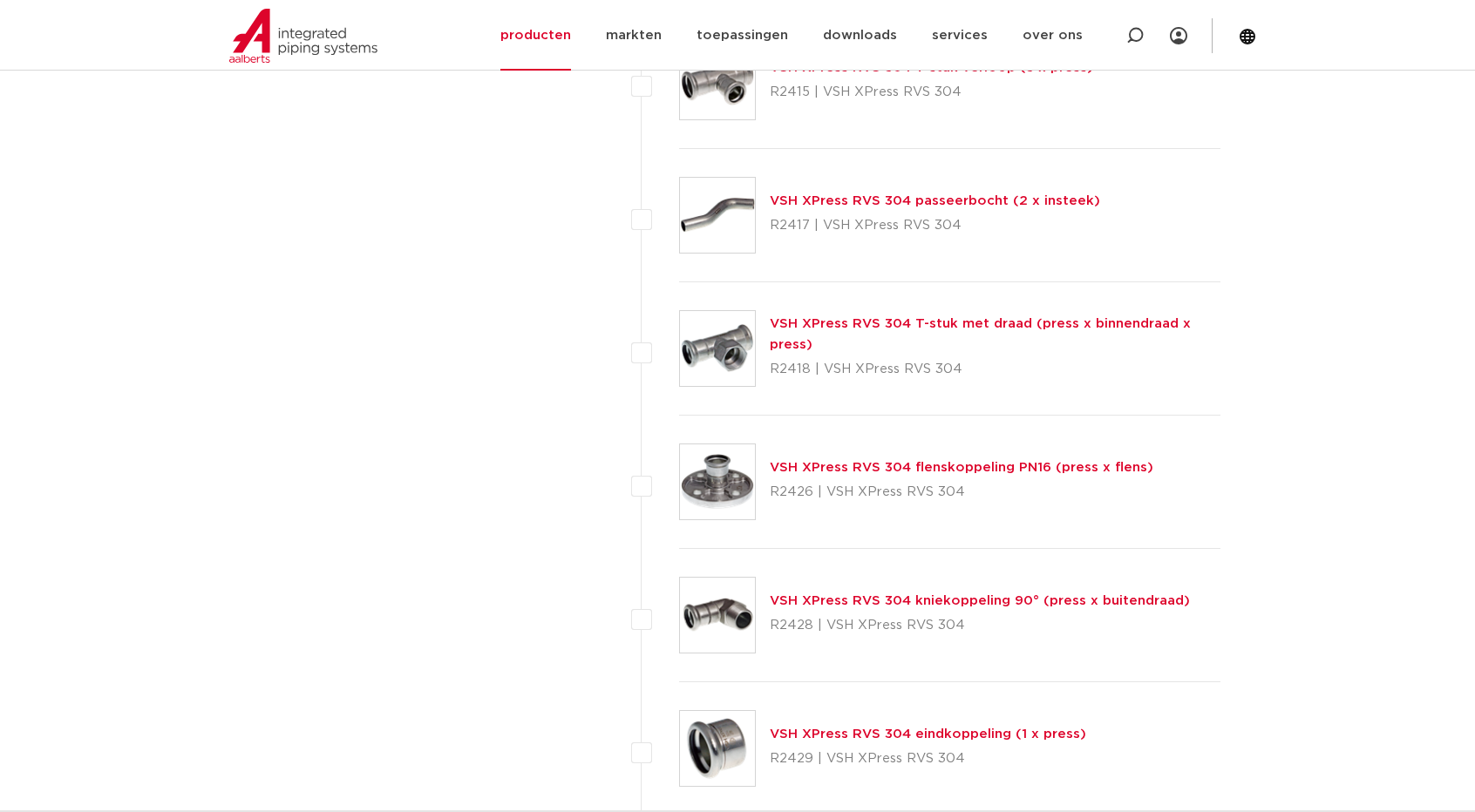
scroll to position [2003, 0]
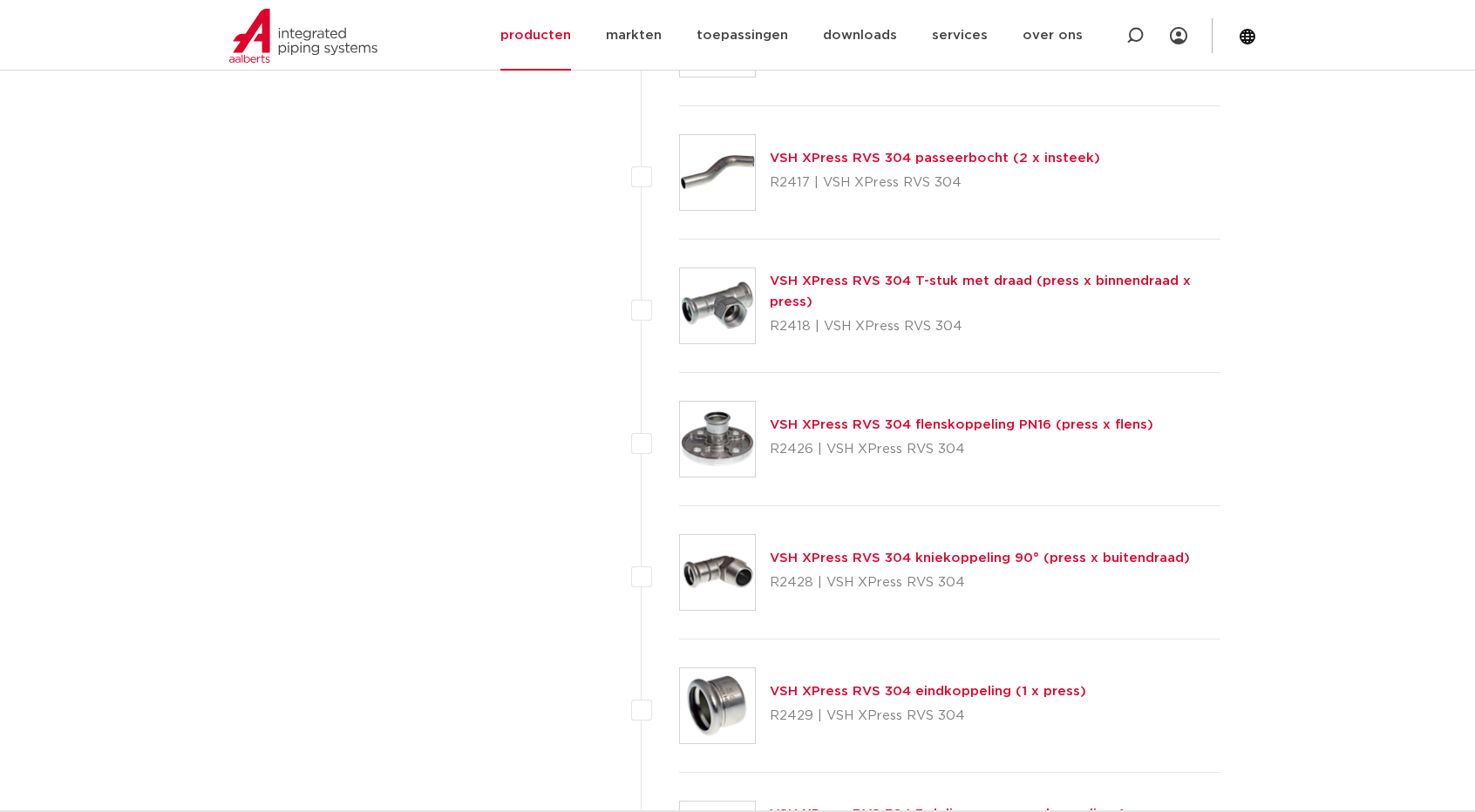
click at [903, 278] on link "VSH XPress RVS 304 T-stuk met draad (press x binnendraad x press)" at bounding box center [980, 290] width 421 height 34
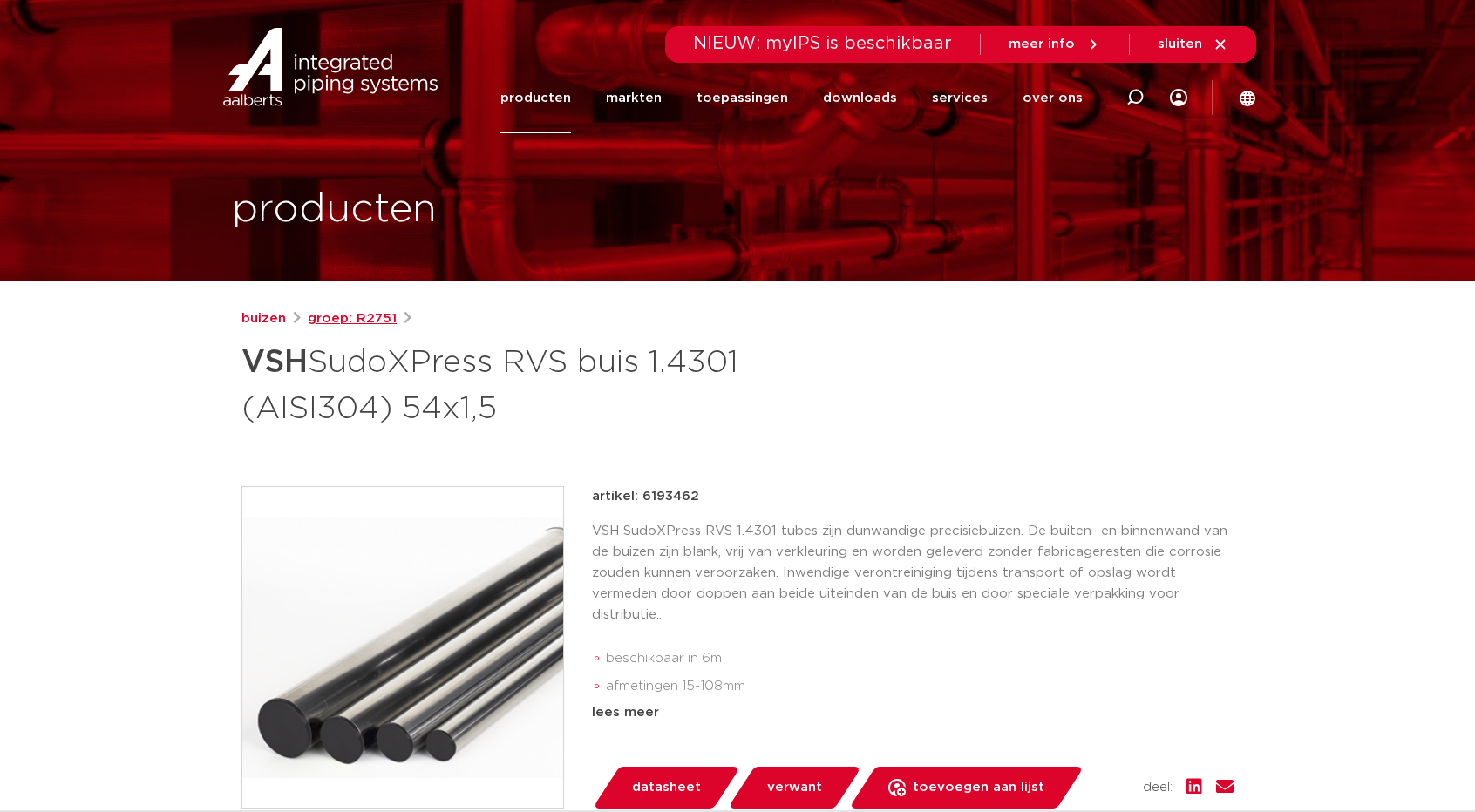
click at [333, 318] on link "groep: R2751" at bounding box center [352, 318] width 89 height 21
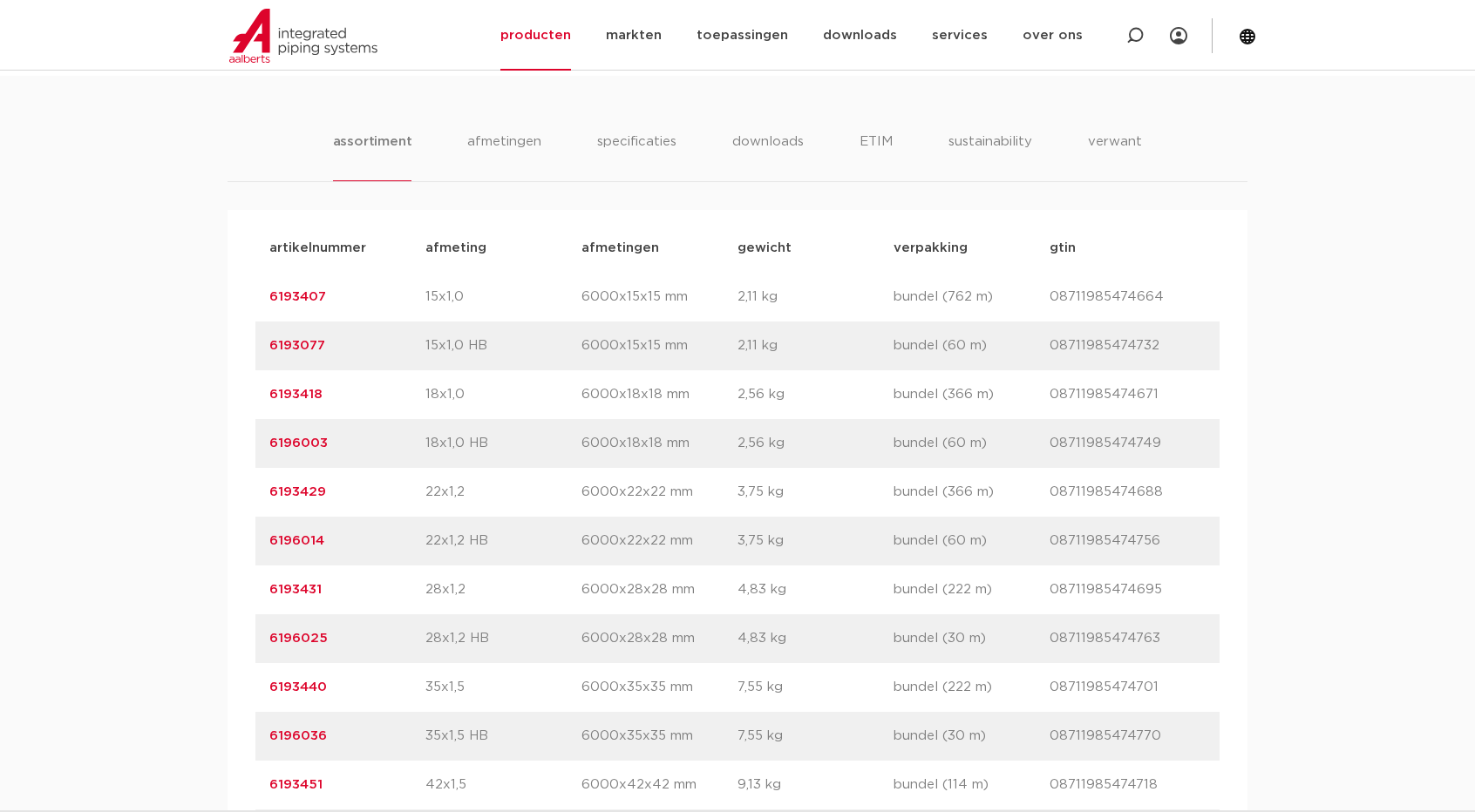
scroll to position [1132, 0]
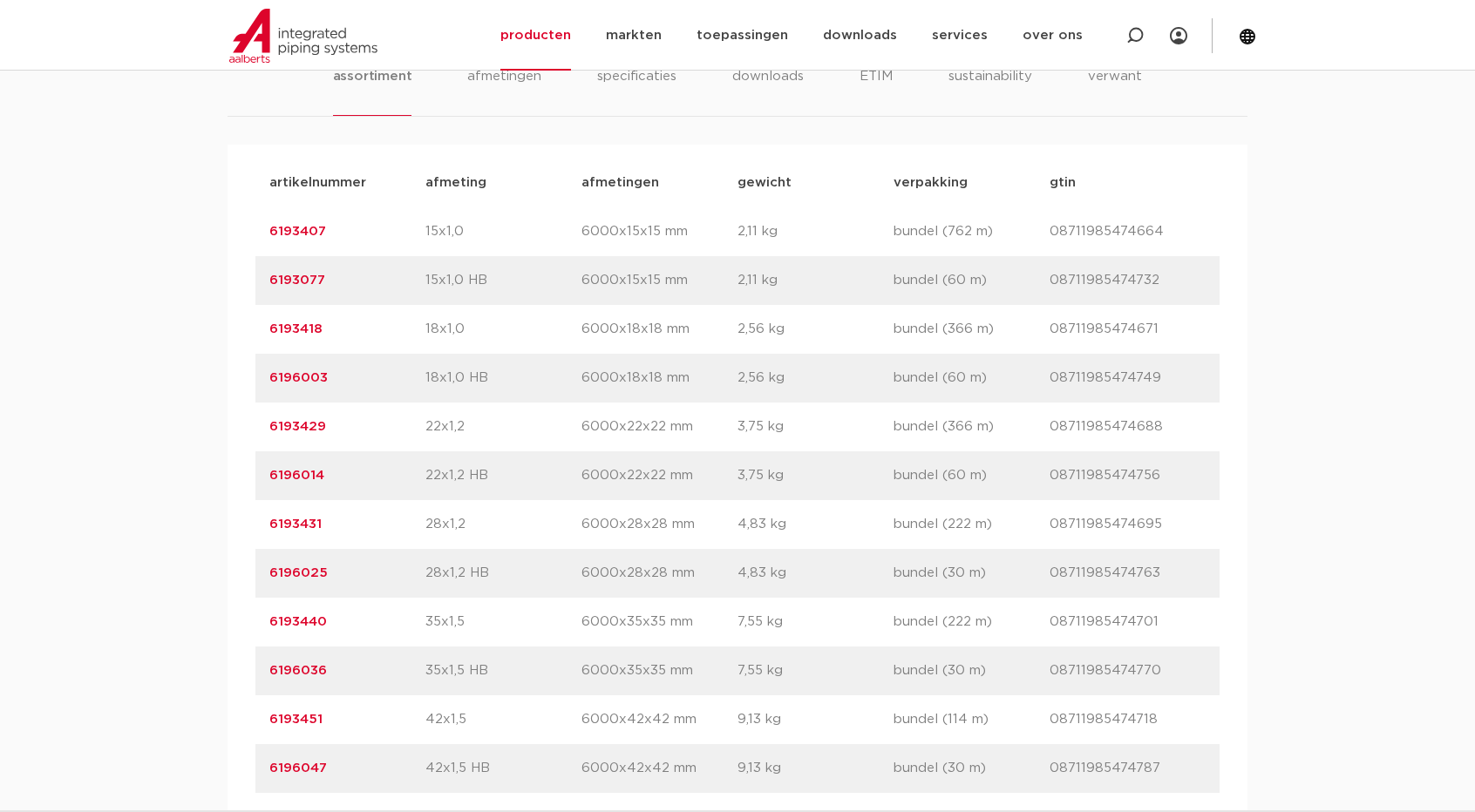
drag, startPoint x: 338, startPoint y: 576, endPoint x: 342, endPoint y: 489, distance: 87.1
click at [204, 572] on div "assortiment [GEOGRAPHIC_DATA] specificaties downloads ETIM sustainability verwa…" at bounding box center [737, 604] width 1475 height 1187
copy link "6196025"
drag, startPoint x: 353, startPoint y: 527, endPoint x: 91, endPoint y: 514, distance: 262.3
click at [91, 514] on div "assortiment [GEOGRAPHIC_DATA] specificaties downloads ETIM sustainability verwa…" at bounding box center [737, 604] width 1475 height 1187
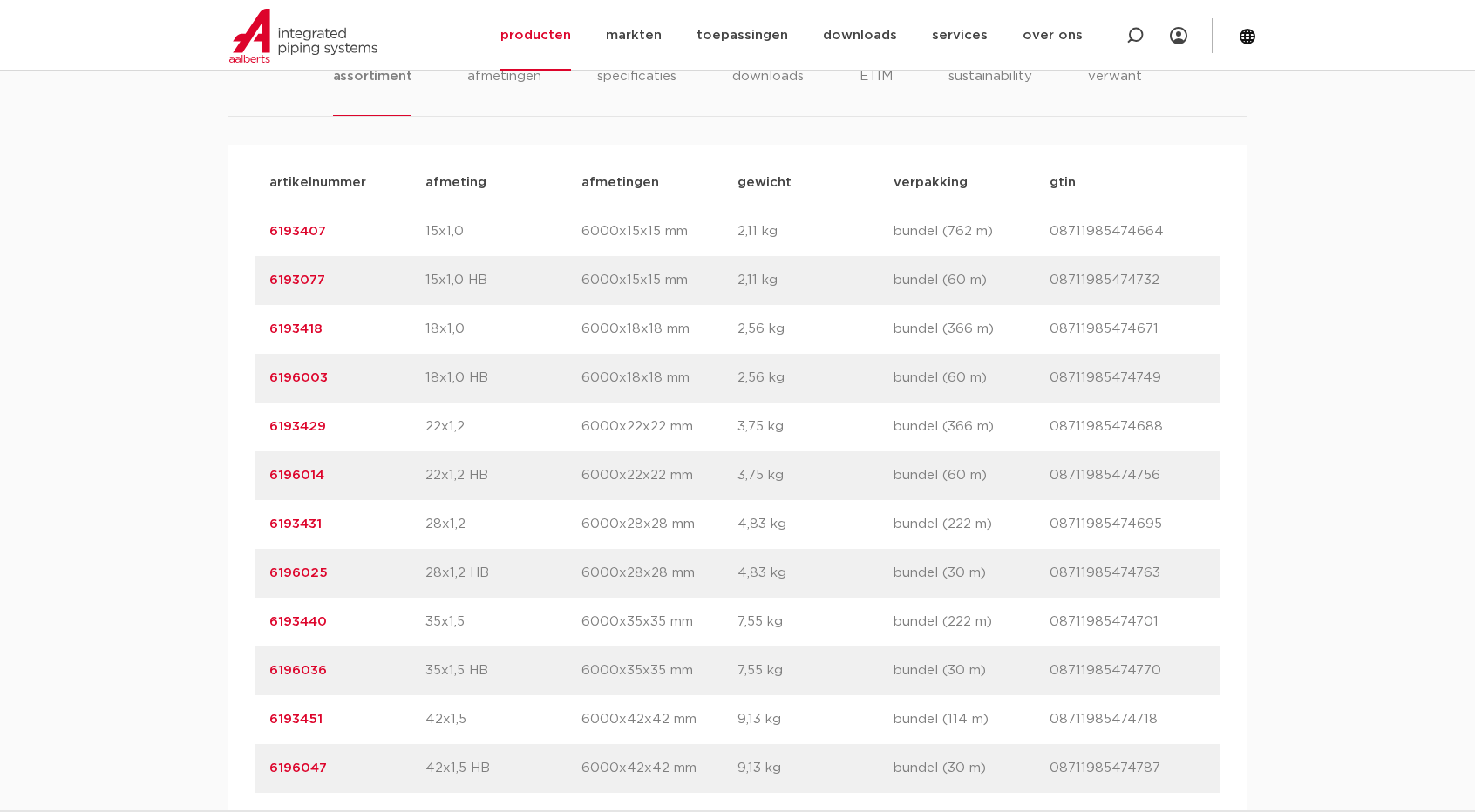
copy link "6193431"
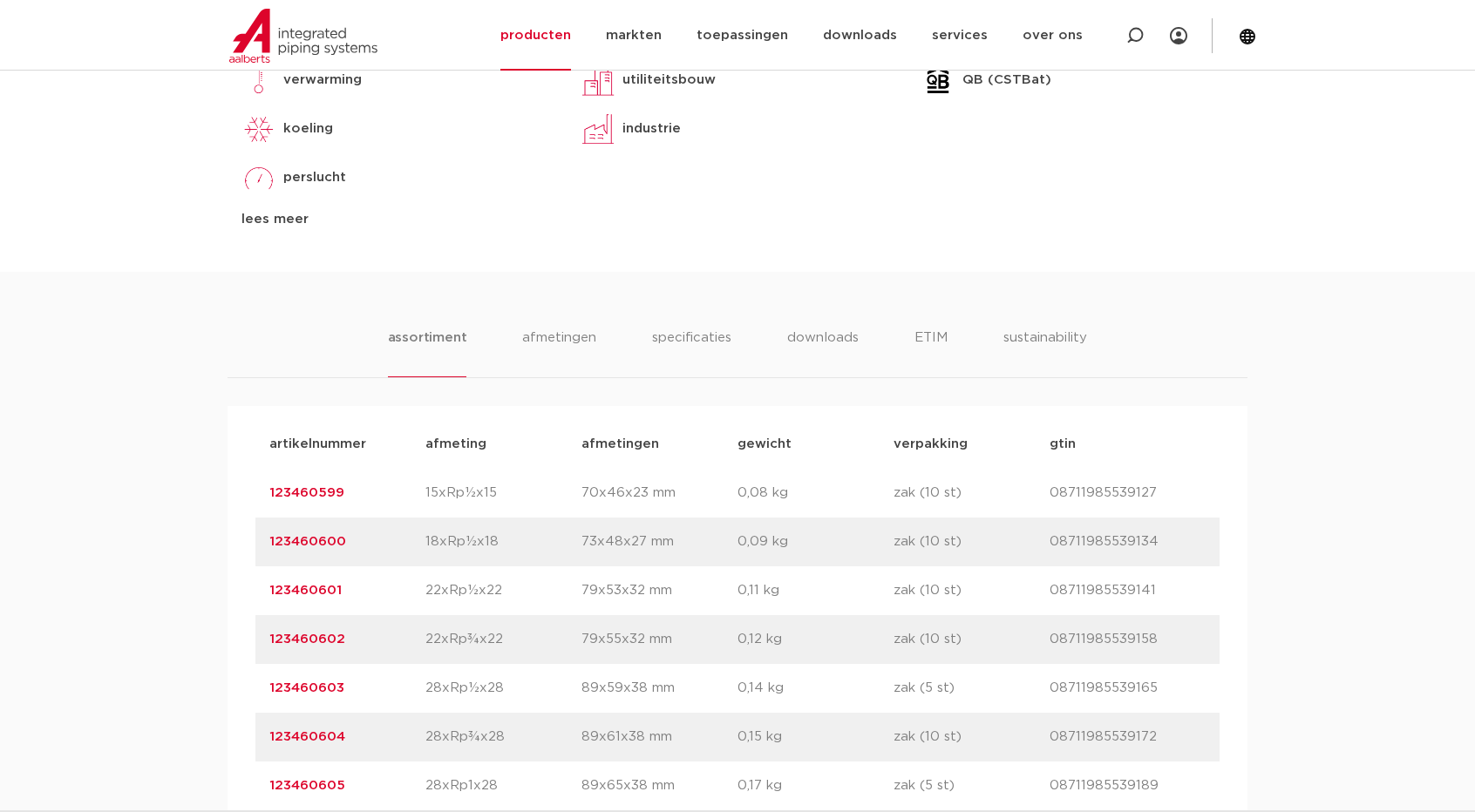
scroll to position [1219, 0]
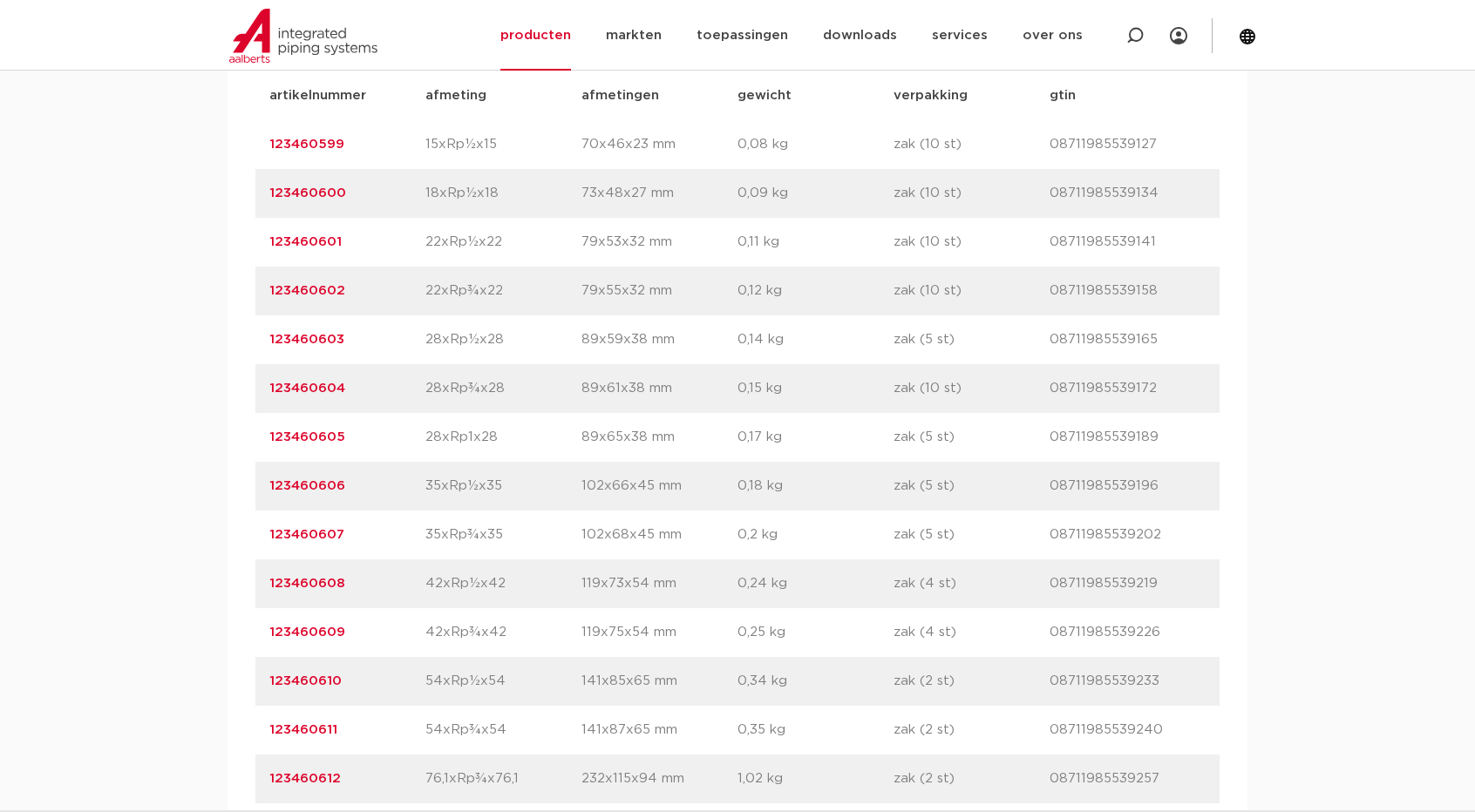
drag, startPoint x: 256, startPoint y: 240, endPoint x: 390, endPoint y: 245, distance: 134.1
click at [390, 245] on div "artikelnummer 123460601 afmeting 22xRp½x22 afmetingen 79x53x32 mm gewicht 0,11 …" at bounding box center [737, 242] width 964 height 49
copy link "123460601"
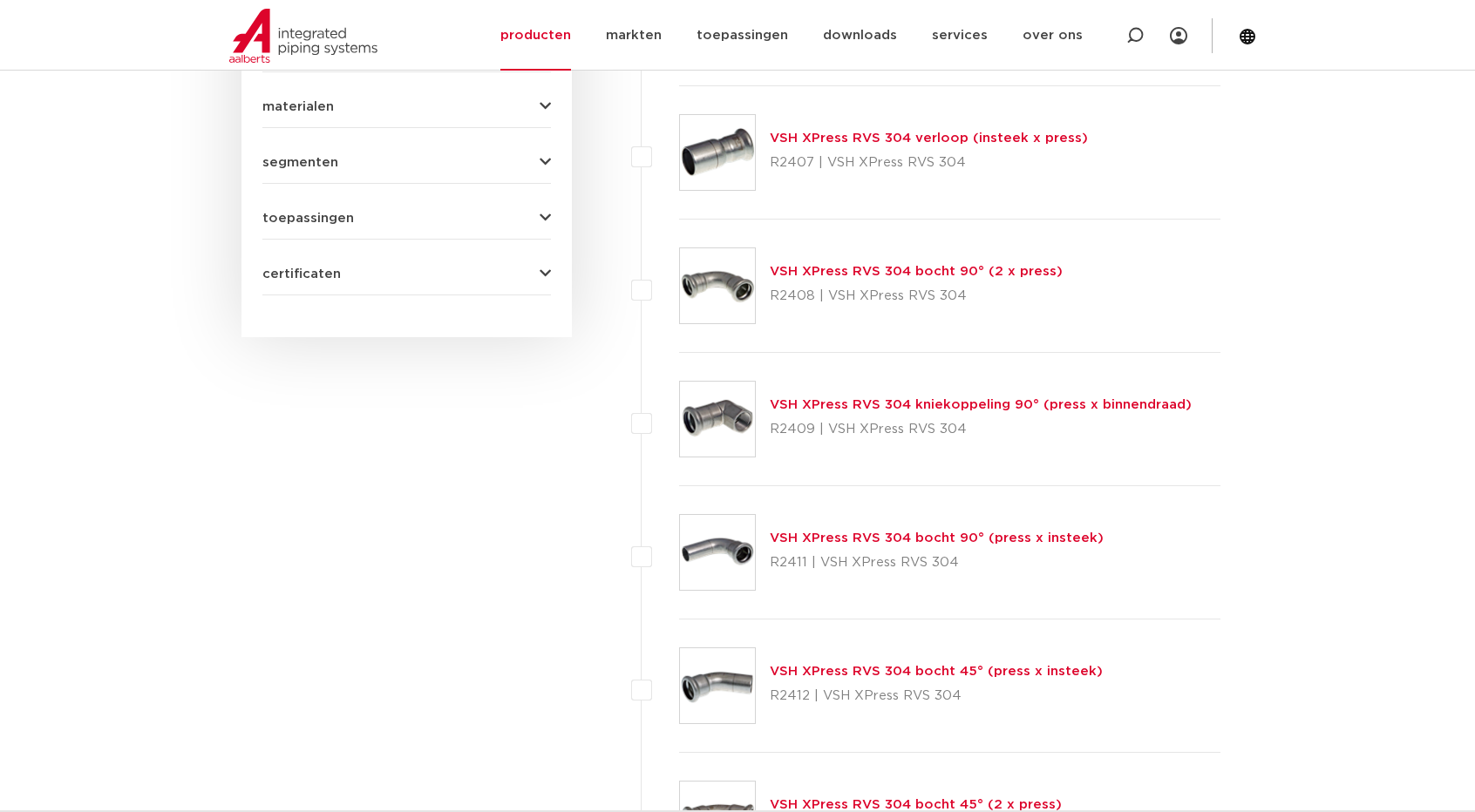
scroll to position [871, 0]
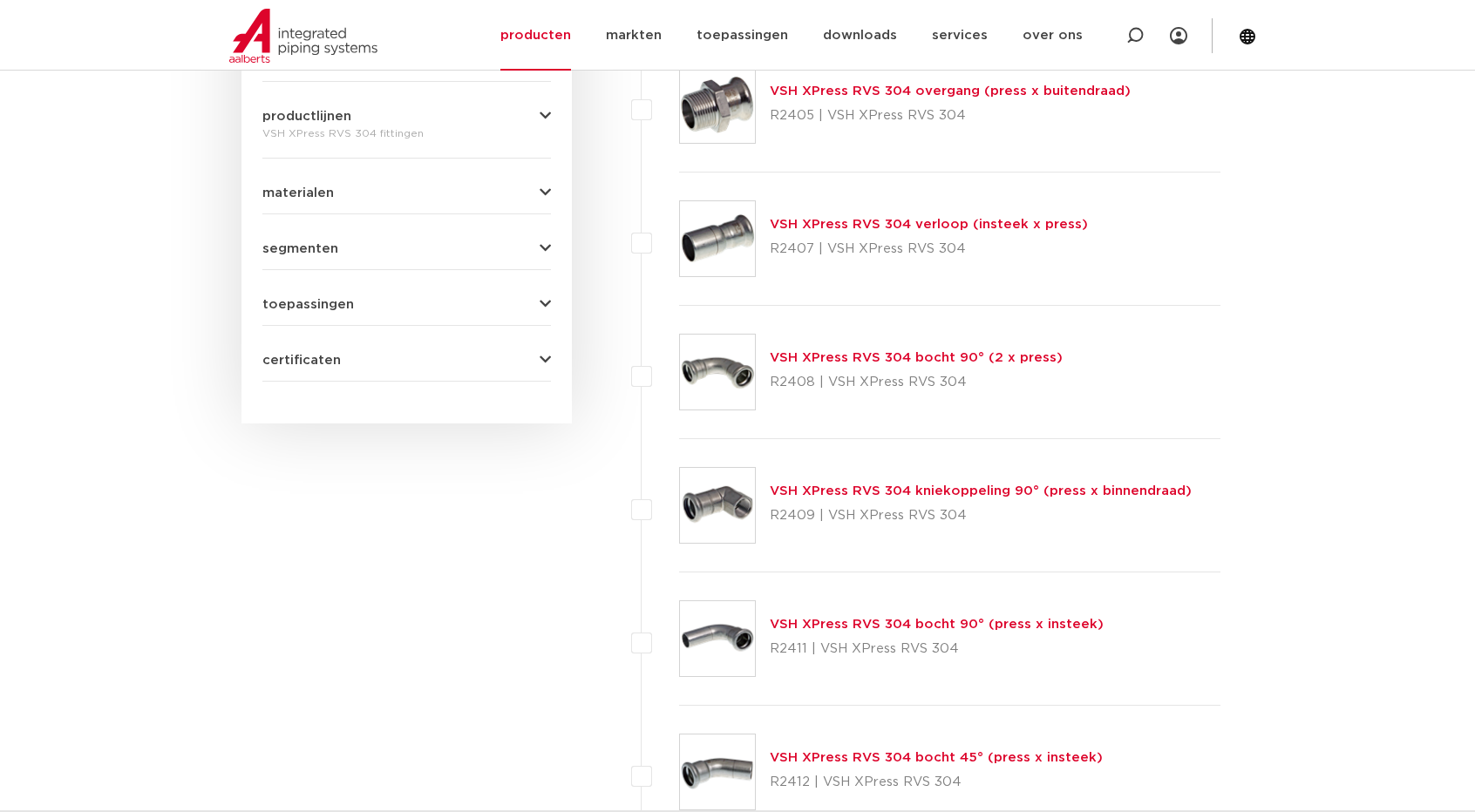
click at [892, 358] on link "VSH XPress RVS 304 bocht 90° (2 x press)" at bounding box center [916, 357] width 293 height 13
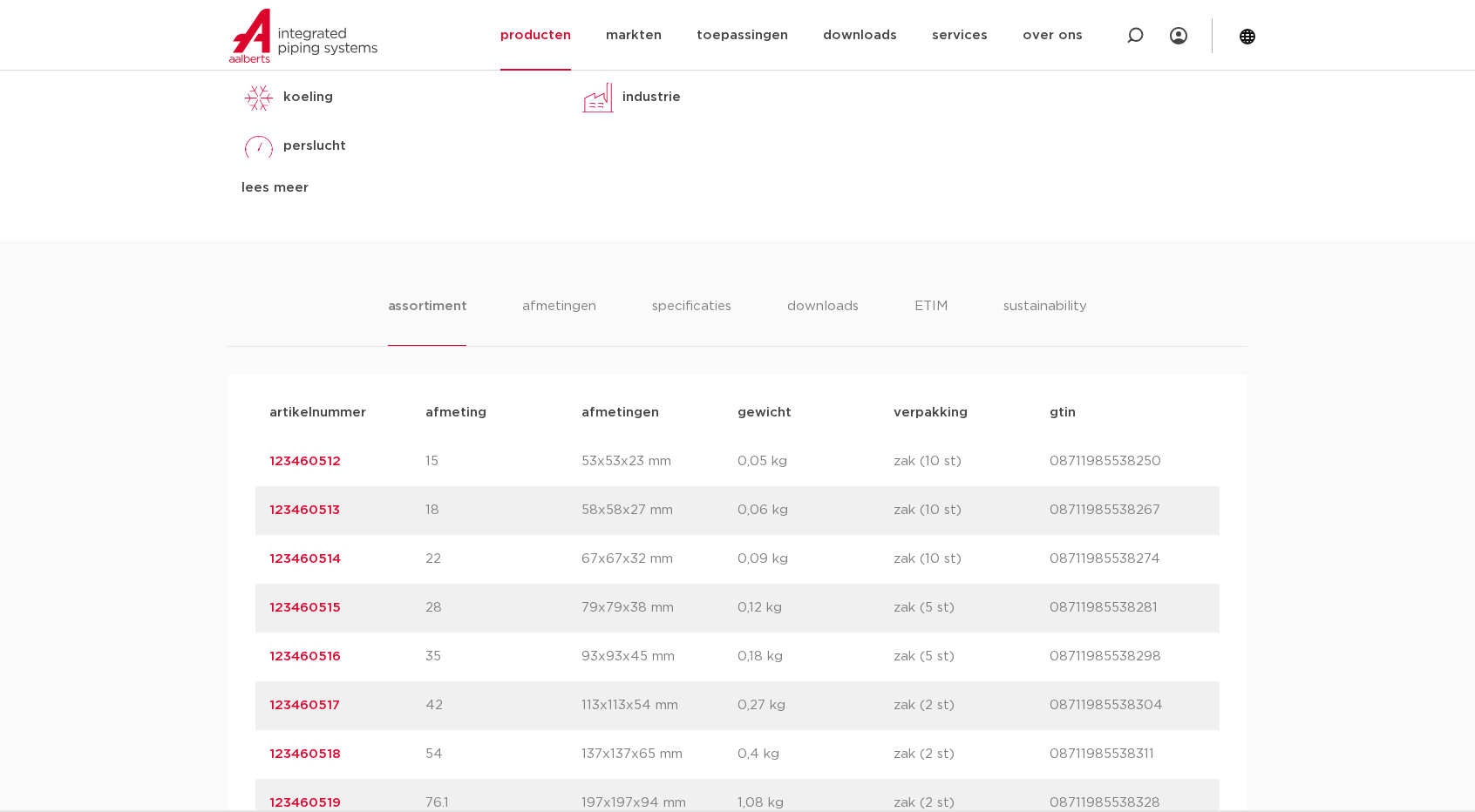
scroll to position [1045, 0]
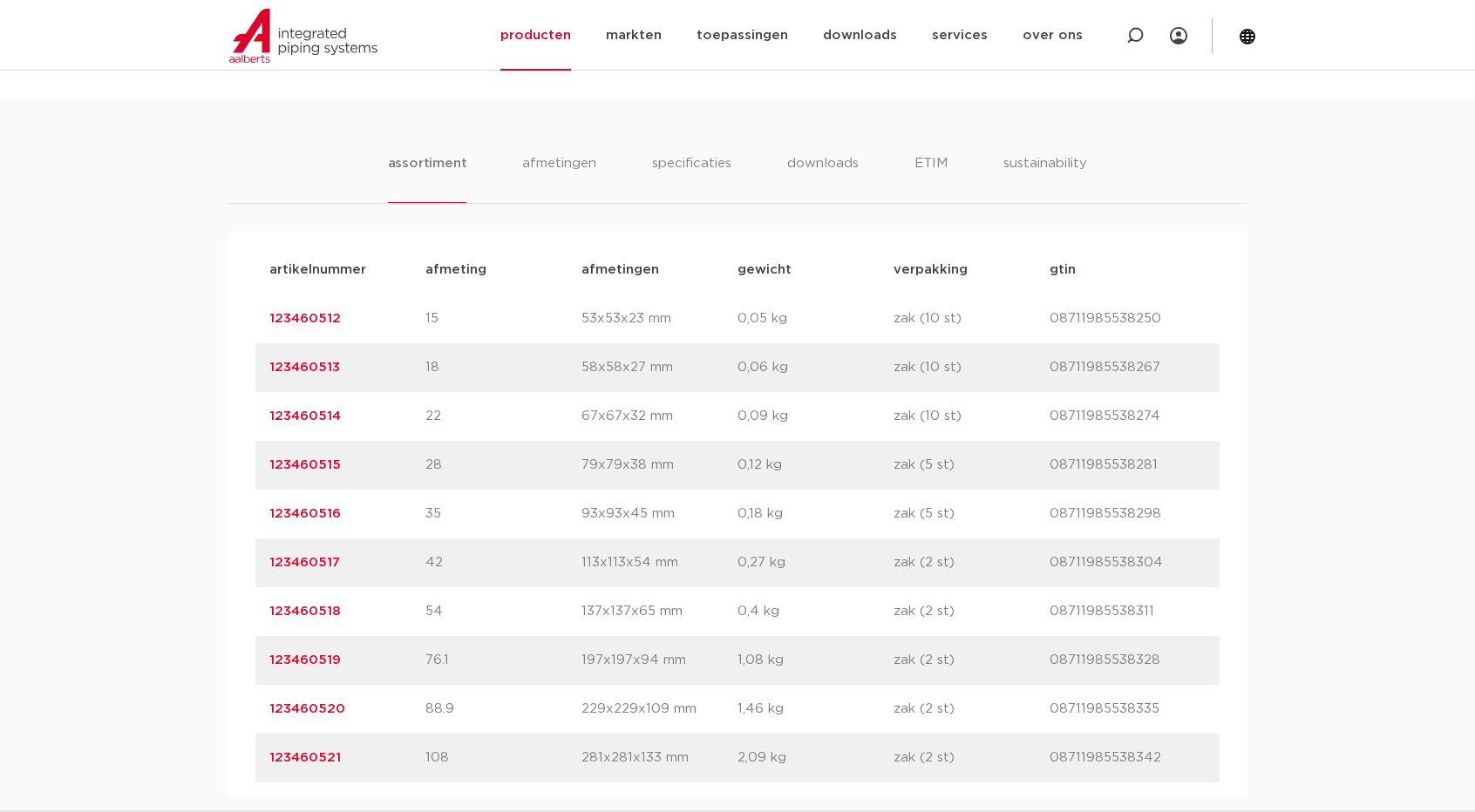
drag, startPoint x: 352, startPoint y: 417, endPoint x: 91, endPoint y: 396, distance: 261.8
click at [88, 396] on div "assortiment afmetingen specificaties downloads ETIM sustainability assortiment …" at bounding box center [737, 447] width 1475 height 699
copy link "123460514"
